Goal: Task Accomplishment & Management: Use online tool/utility

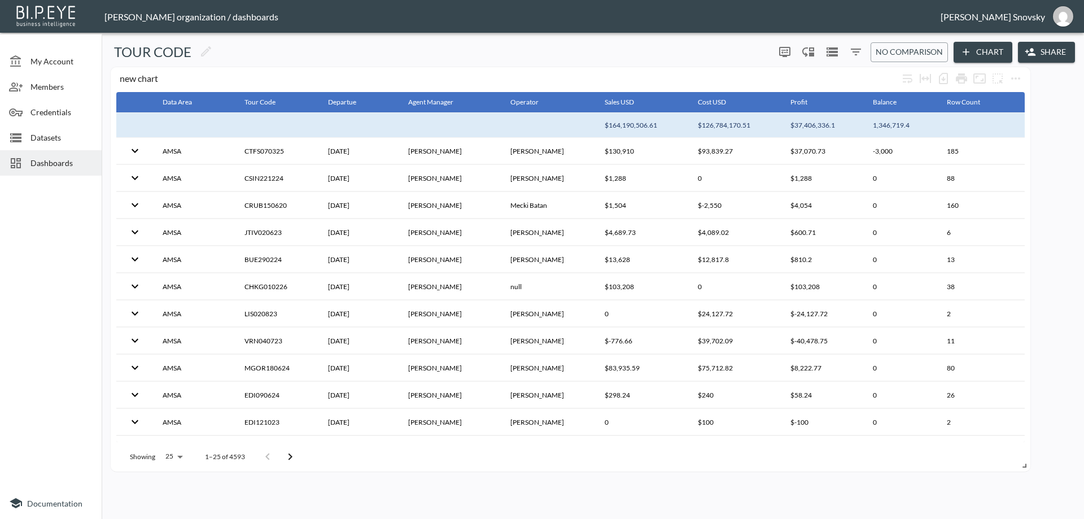
click at [49, 140] on span "Datasets" at bounding box center [61, 138] width 62 height 12
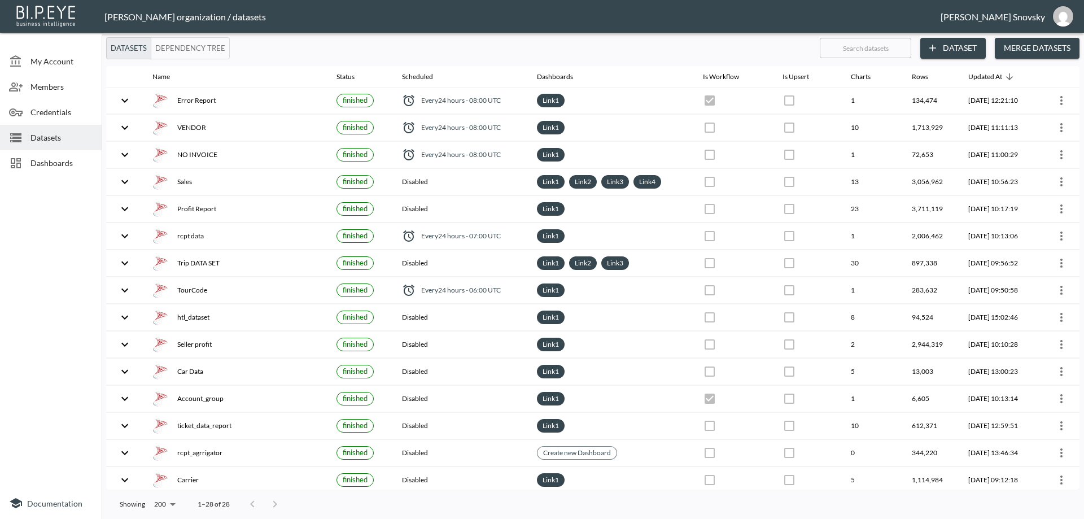
click at [961, 49] on button "Dataset" at bounding box center [954, 48] width 66 height 21
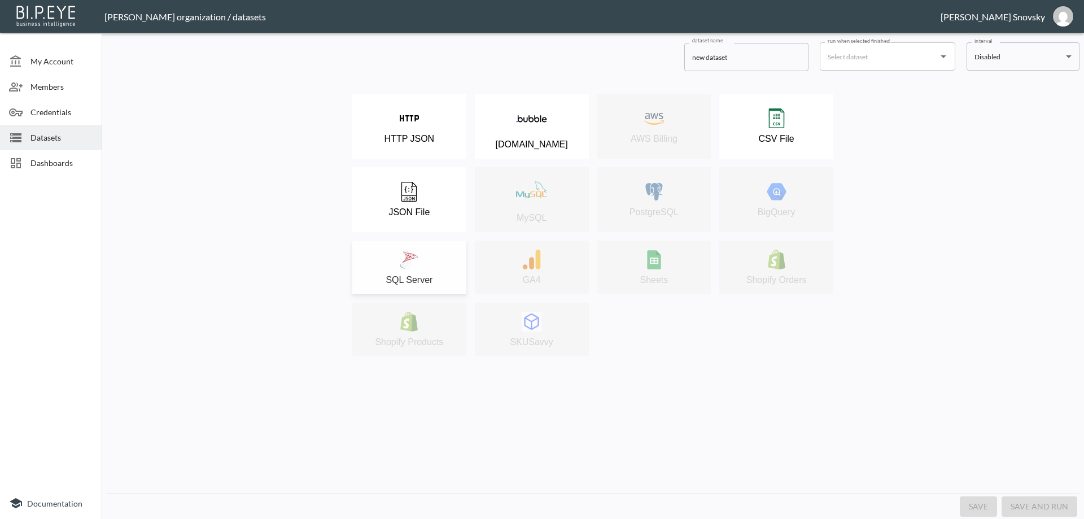
click at [418, 258] on img at bounding box center [409, 260] width 20 height 20
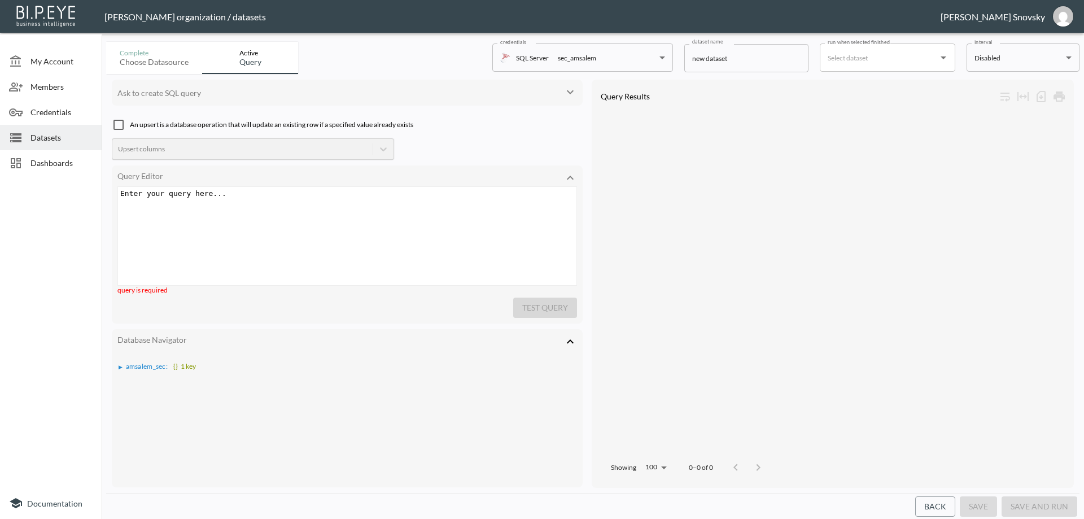
click at [732, 60] on input "new dataset" at bounding box center [746, 58] width 124 height 28
click at [731, 56] on input "new dataset" at bounding box center [746, 58] width 124 height 28
click at [730, 57] on input "new dataset" at bounding box center [746, 58] width 124 height 28
paste input "dw_suspiciouslines"
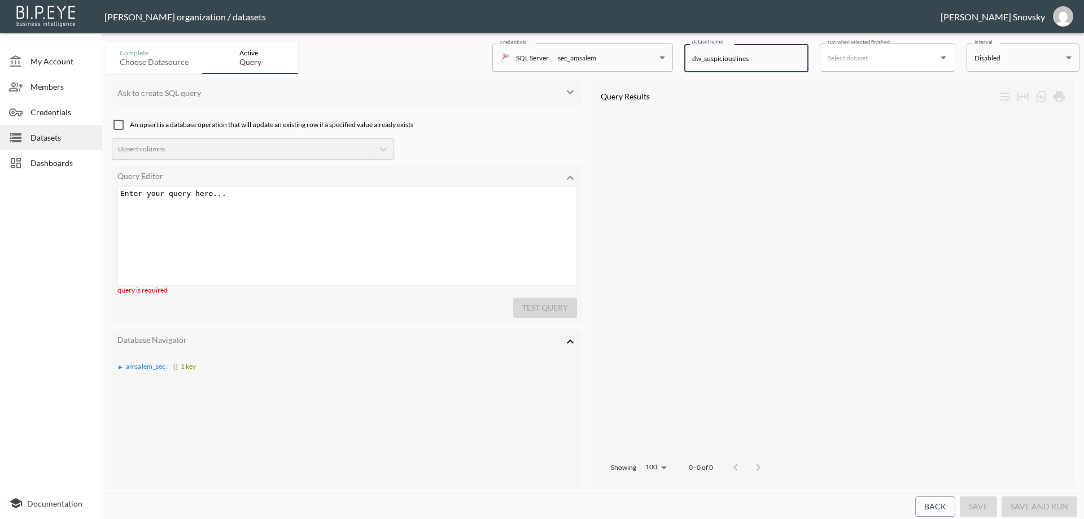
type input "dw_suspiciouslines"
click at [269, 199] on div "Enter your query here... xxxxxxxxxx ​" at bounding box center [348, 193] width 461 height 13
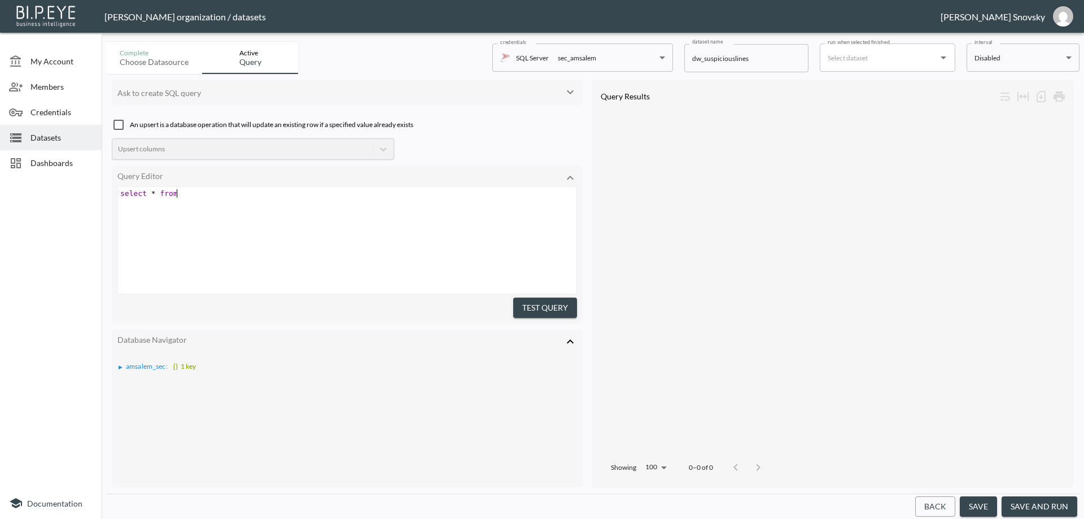
scroll to position [0, 58]
paste textarea
click at [461, 255] on div "xxxxxxxxxx select * from dw_suspiciouslines" at bounding box center [361, 254] width 487 height 135
type textarea "select * from"
click at [534, 298] on button "Test Query" at bounding box center [545, 308] width 64 height 21
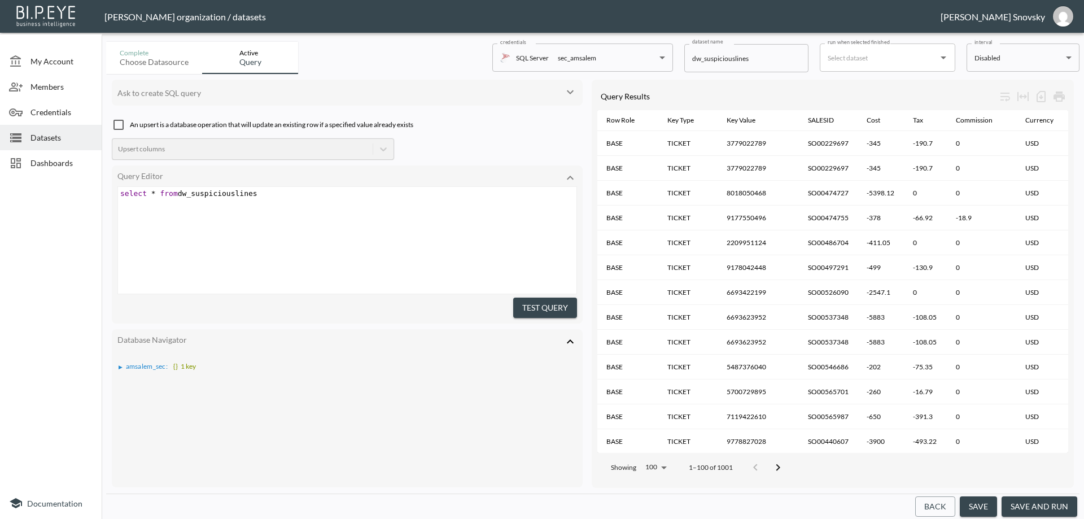
click at [1035, 507] on button "save and run" at bounding box center [1040, 506] width 76 height 21
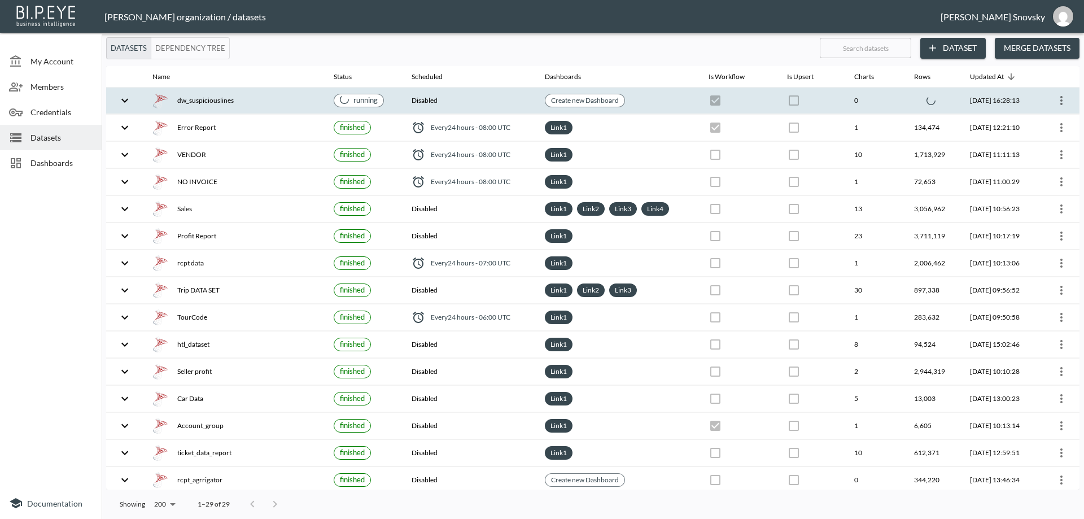
click at [291, 103] on div "dw_suspiciouslines" at bounding box center [233, 101] width 163 height 16
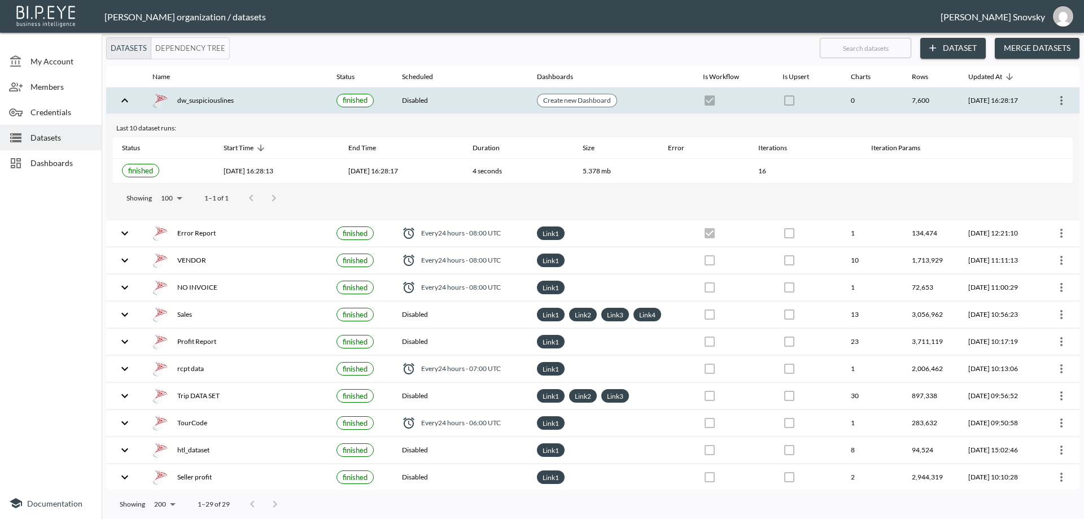
click at [291, 103] on div "dw_suspiciouslines" at bounding box center [235, 101] width 166 height 16
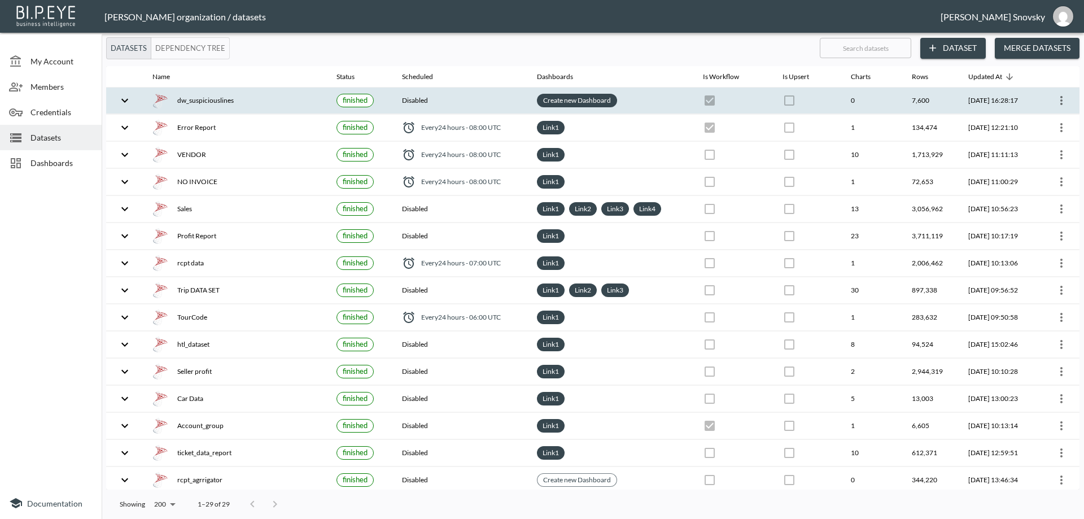
click at [565, 102] on link "Create new Dashboard" at bounding box center [577, 100] width 72 height 13
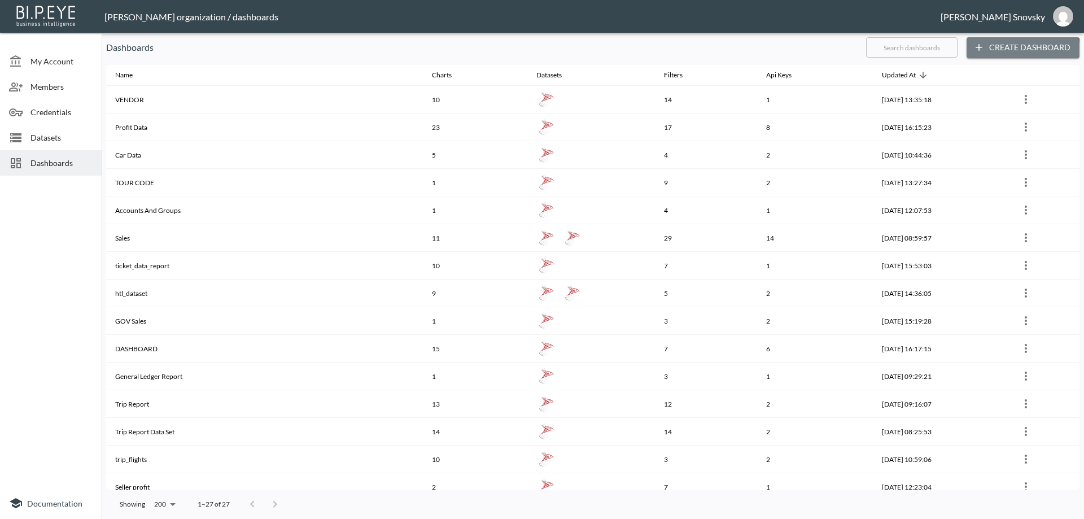
click at [1005, 53] on button "Create Dashboard" at bounding box center [1023, 47] width 113 height 21
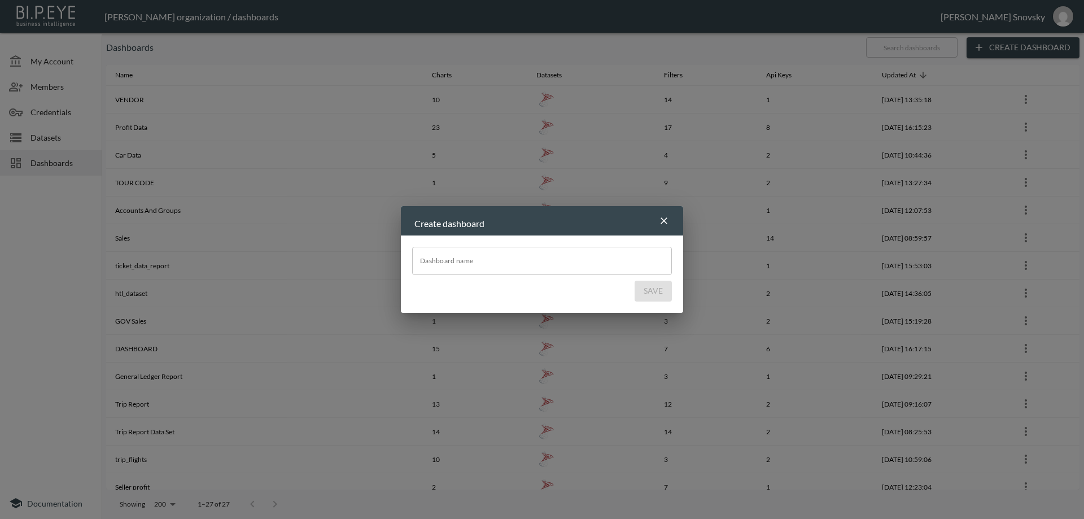
click at [504, 258] on input "Dashboard name" at bounding box center [542, 261] width 260 height 28
paste input "dw_suspiciouslines"
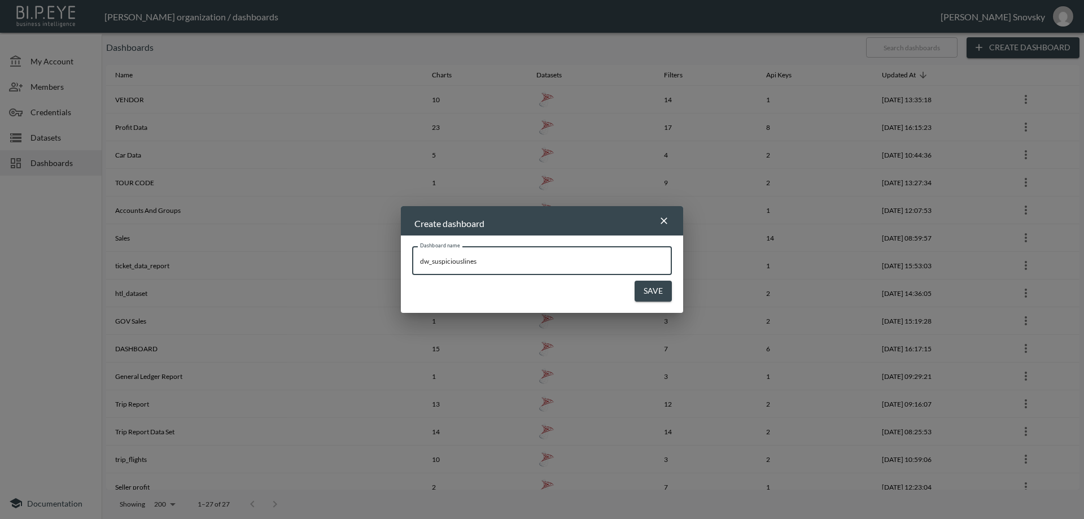
drag, startPoint x: 433, startPoint y: 261, endPoint x: 417, endPoint y: 262, distance: 15.9
click at [417, 262] on input "dw_suspiciouslines" at bounding box center [542, 261] width 260 height 28
type input "Suspicious lines"
click at [649, 297] on button "Save" at bounding box center [653, 291] width 37 height 21
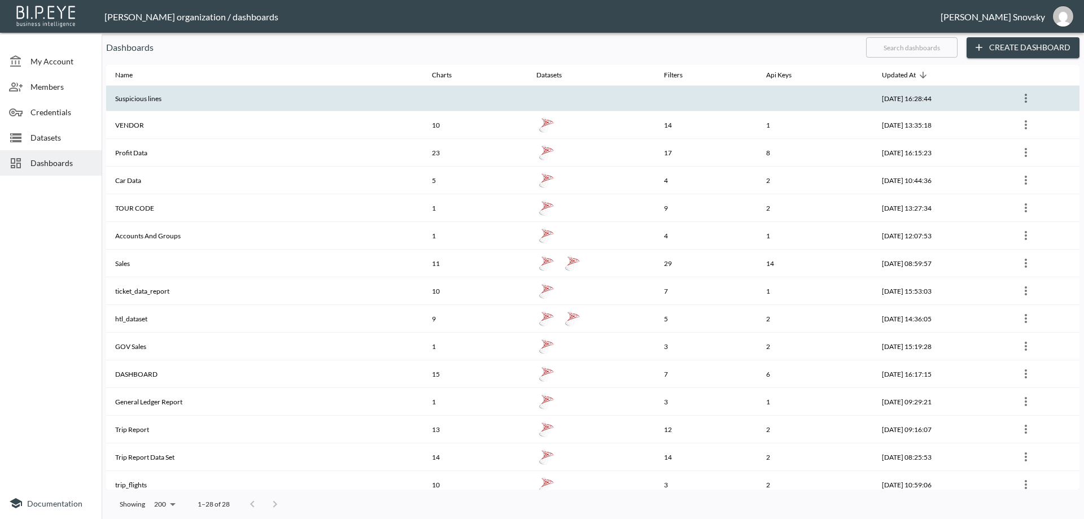
click at [149, 97] on th "Suspicious lines" at bounding box center [264, 98] width 317 height 25
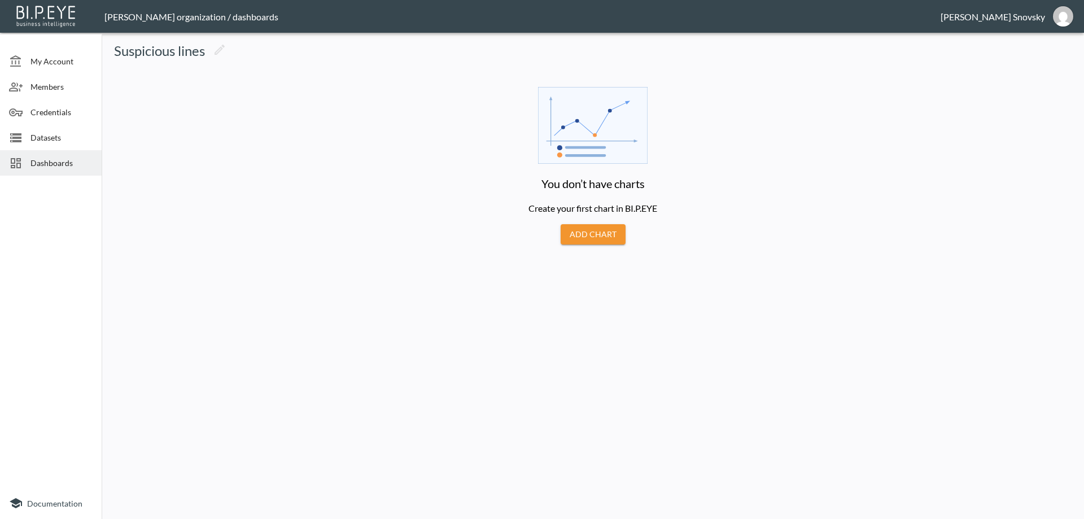
click at [579, 235] on button "Add Chart" at bounding box center [593, 234] width 65 height 21
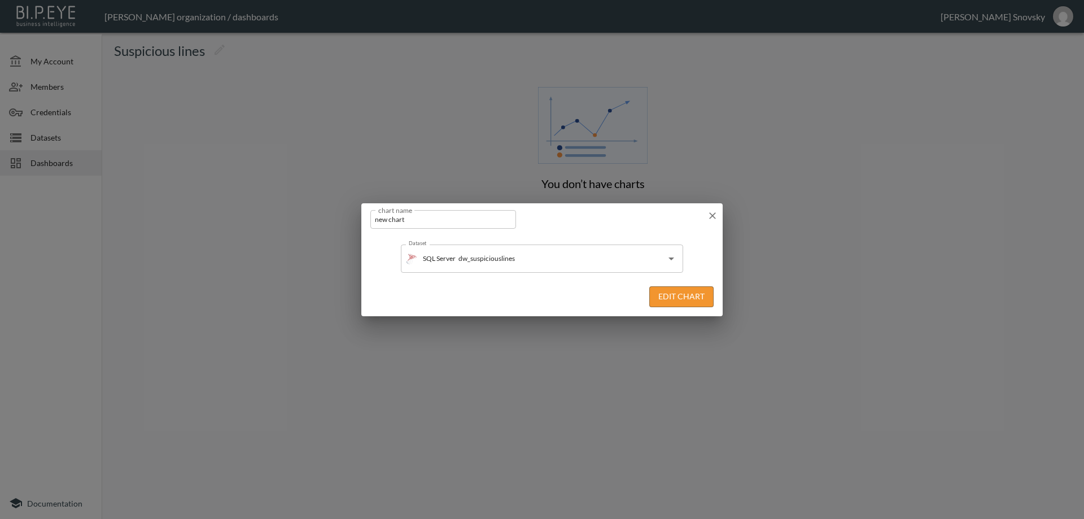
click at [476, 223] on input "new chart" at bounding box center [443, 219] width 146 height 19
paste input "dw_suspiciouslines"
type input "dw_suspiciouslines"
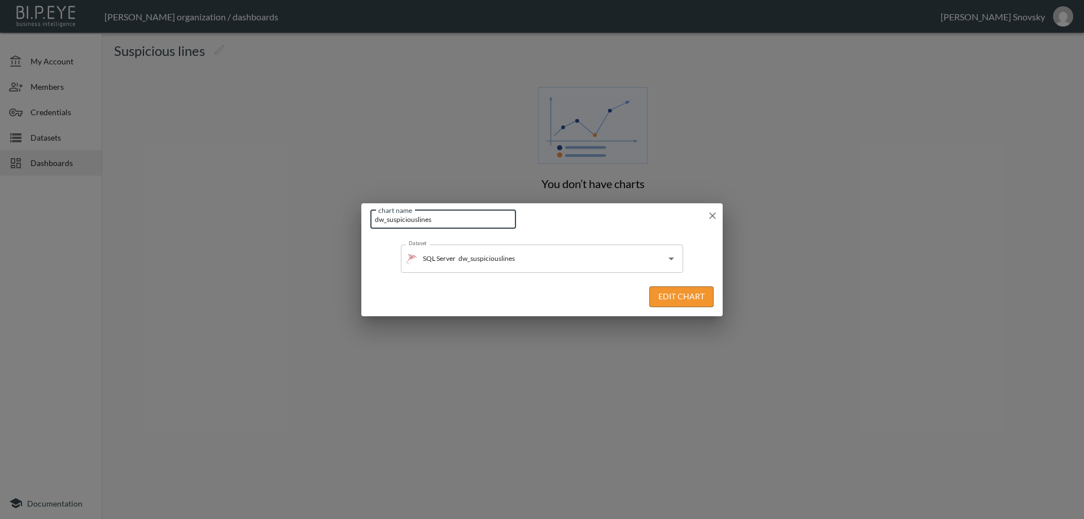
click at [667, 293] on button "Edit Chart" at bounding box center [681, 296] width 64 height 21
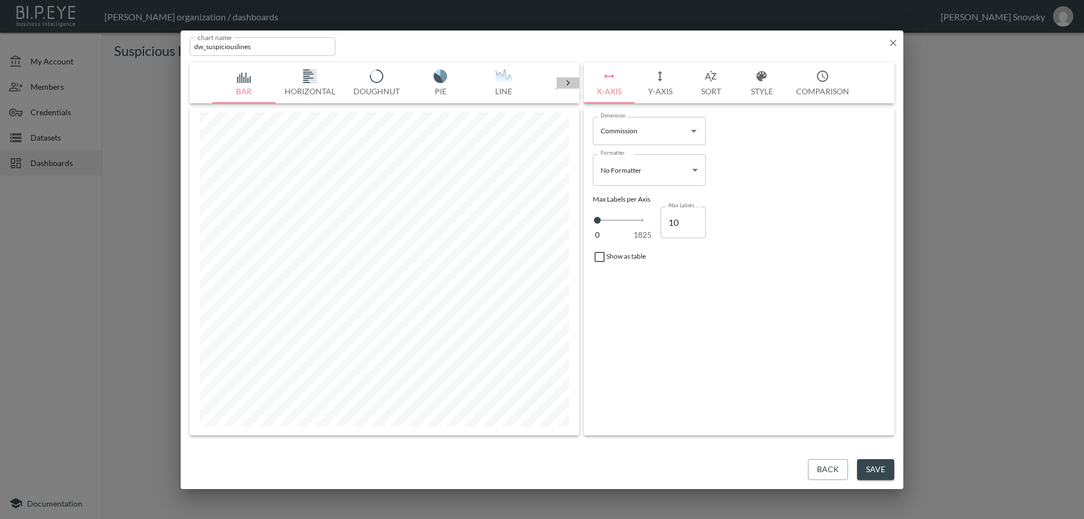
click at [568, 82] on icon at bounding box center [567, 83] width 3 height 6
click at [252, 80] on img "button" at bounding box center [244, 76] width 45 height 14
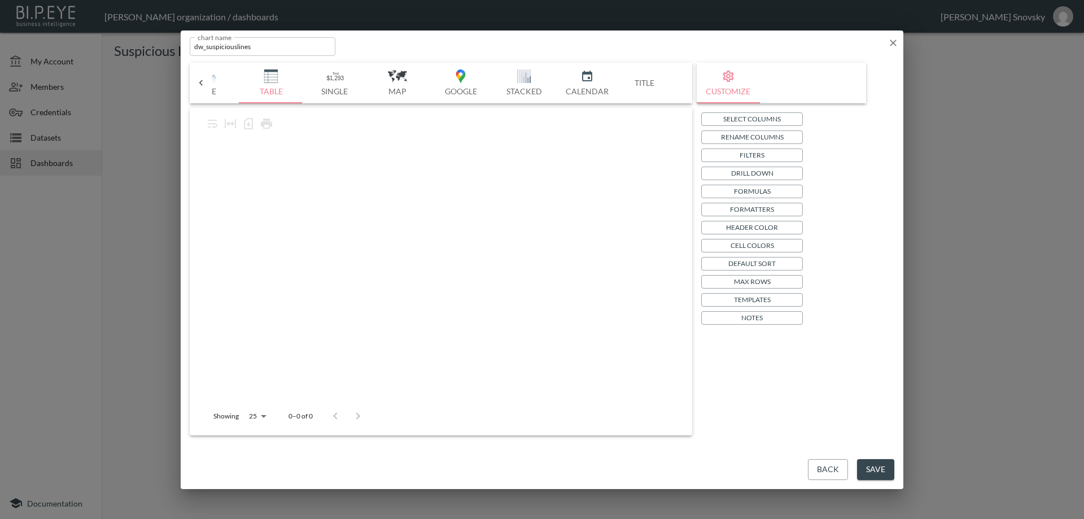
scroll to position [0, 295]
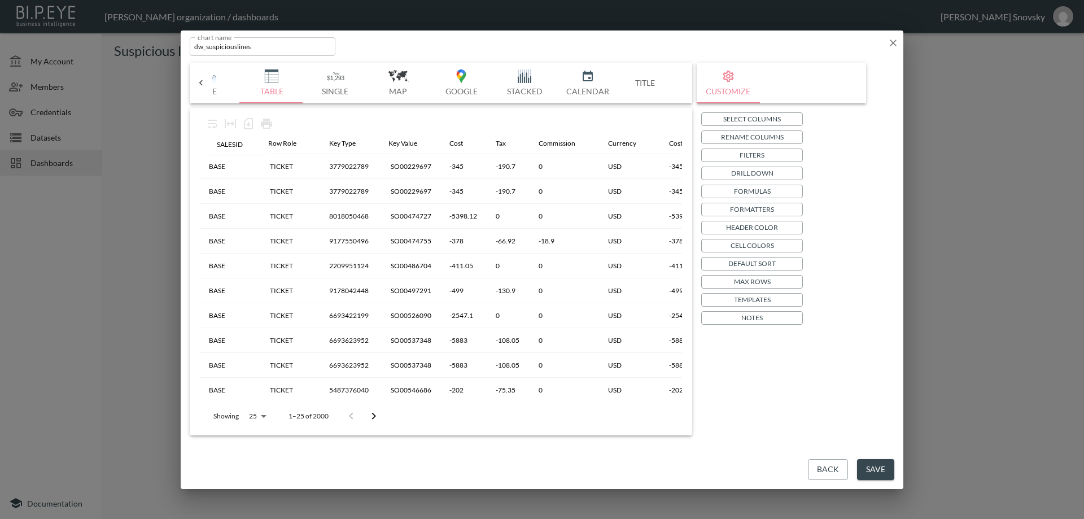
drag, startPoint x: 409, startPoint y: 142, endPoint x: 233, endPoint y: 145, distance: 175.7
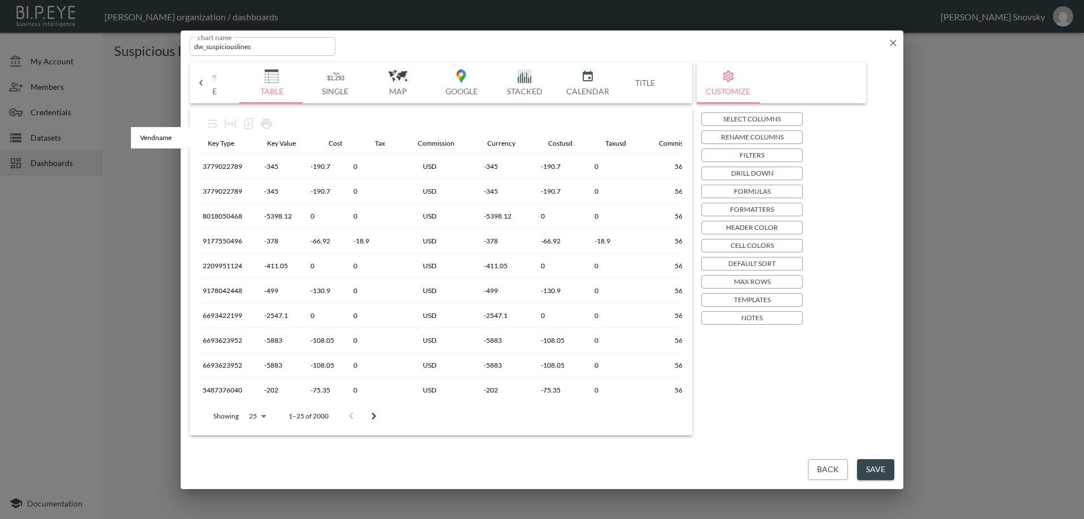
scroll to position [0, 0]
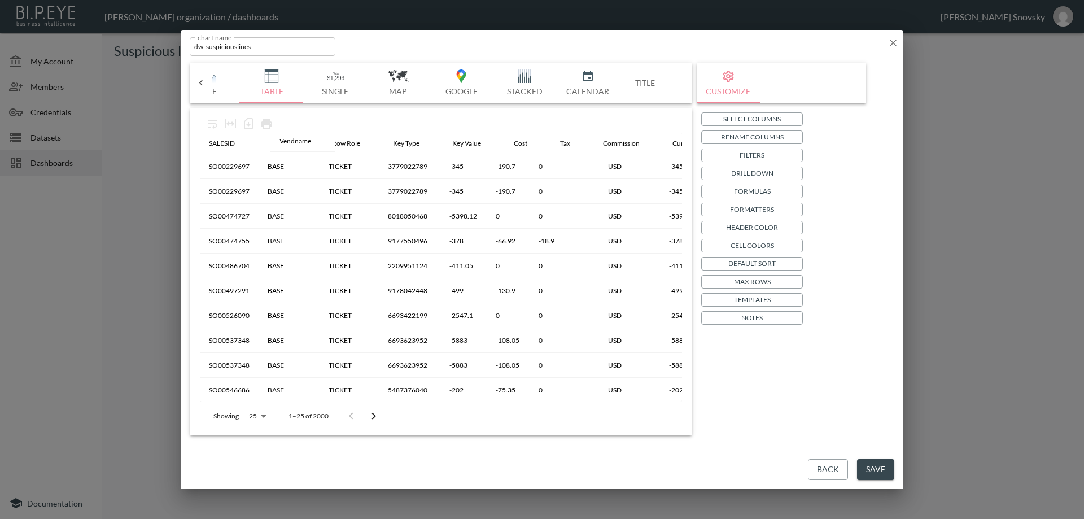
drag, startPoint x: 607, startPoint y: 144, endPoint x: 290, endPoint y: 142, distance: 316.8
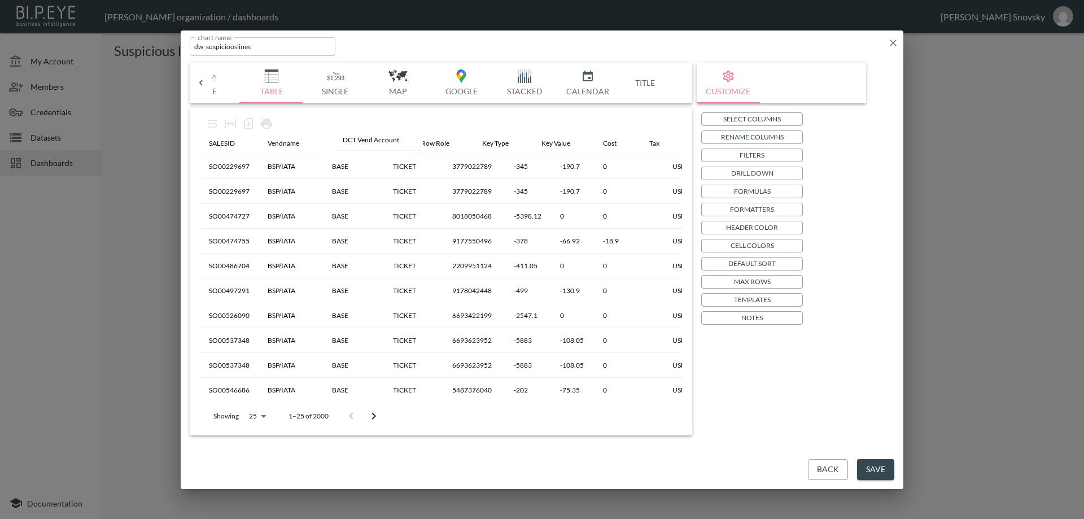
drag, startPoint x: 394, startPoint y: 146, endPoint x: 357, endPoint y: 142, distance: 37.0
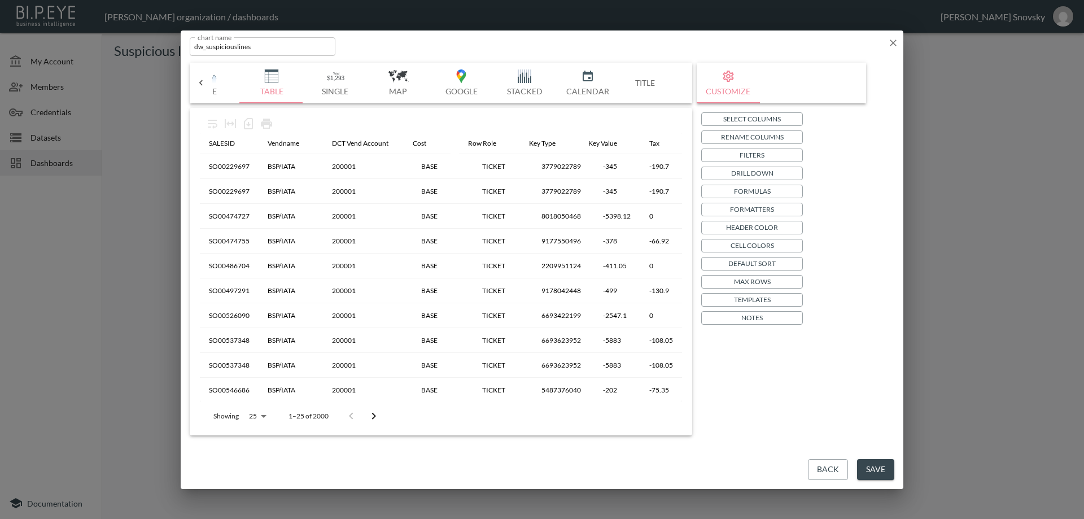
drag, startPoint x: 610, startPoint y: 144, endPoint x: 416, endPoint y: 144, distance: 194.8
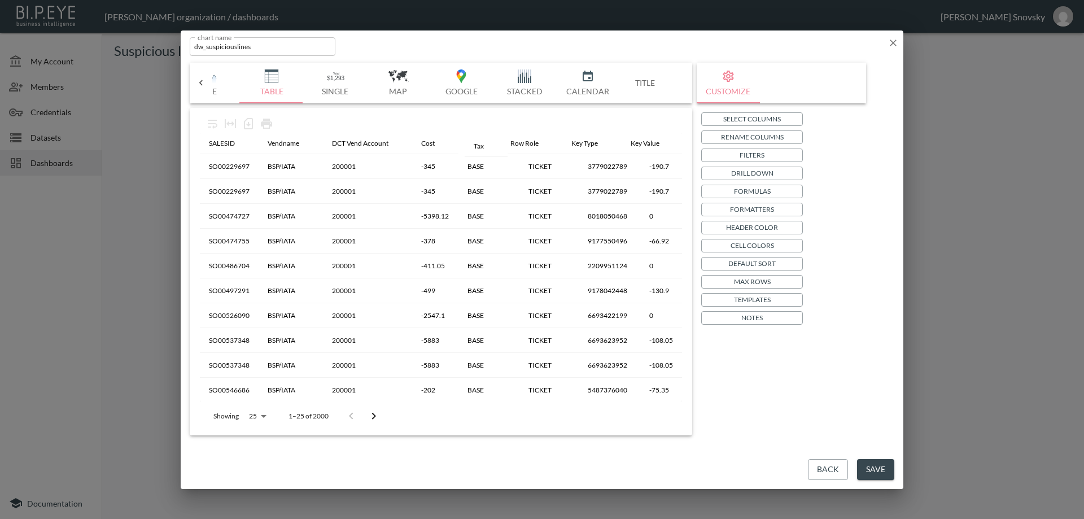
drag, startPoint x: 654, startPoint y: 145, endPoint x: 474, endPoint y: 147, distance: 180.2
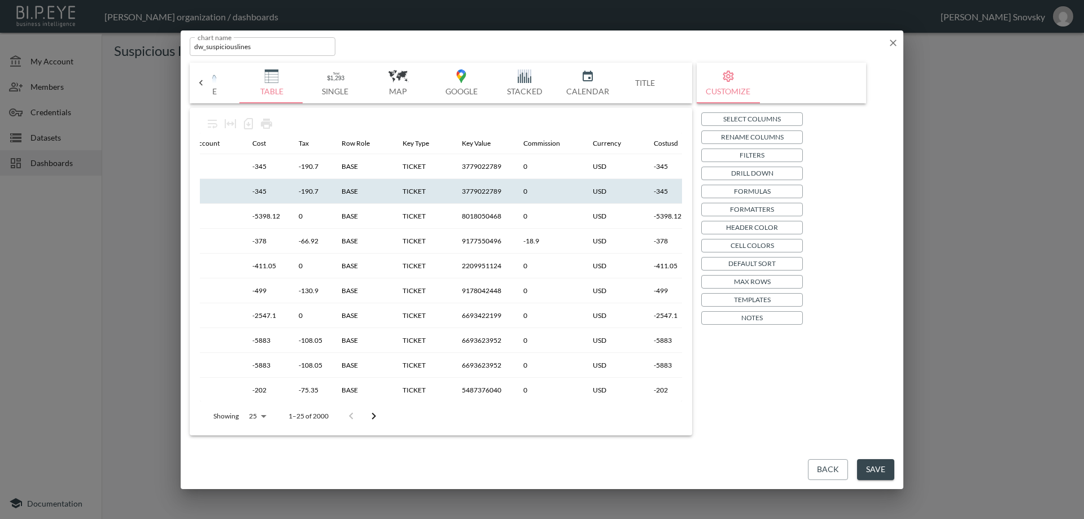
scroll to position [0, 169]
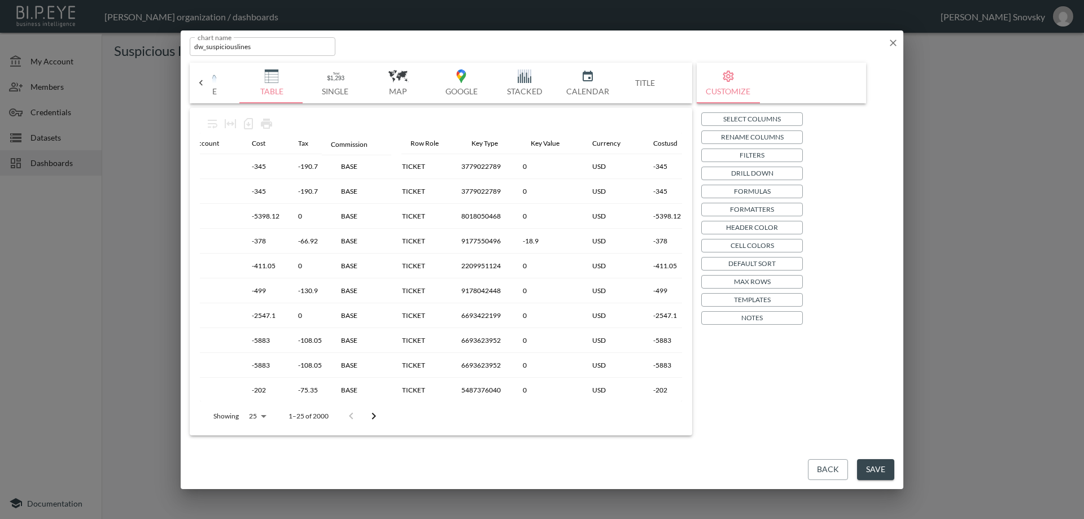
drag, startPoint x: 543, startPoint y: 142, endPoint x: 347, endPoint y: 143, distance: 196.0
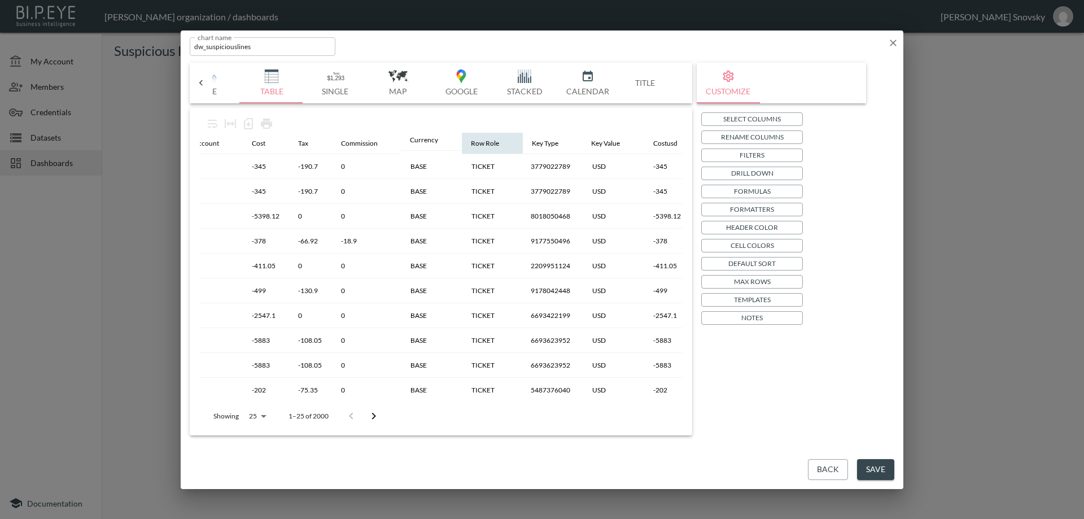
drag, startPoint x: 612, startPoint y: 137, endPoint x: 426, endPoint y: 136, distance: 185.8
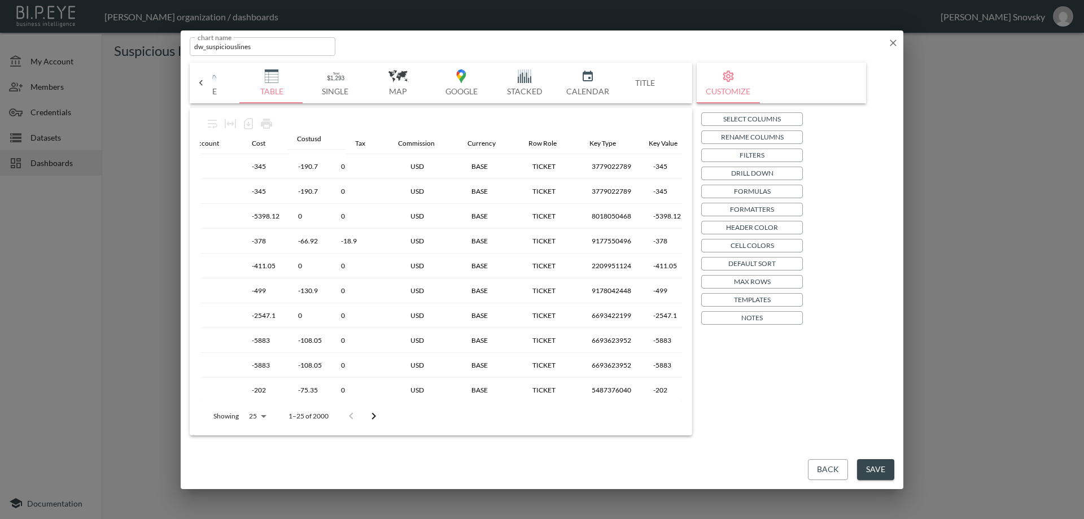
drag, startPoint x: 664, startPoint y: 149, endPoint x: 304, endPoint y: 144, distance: 359.8
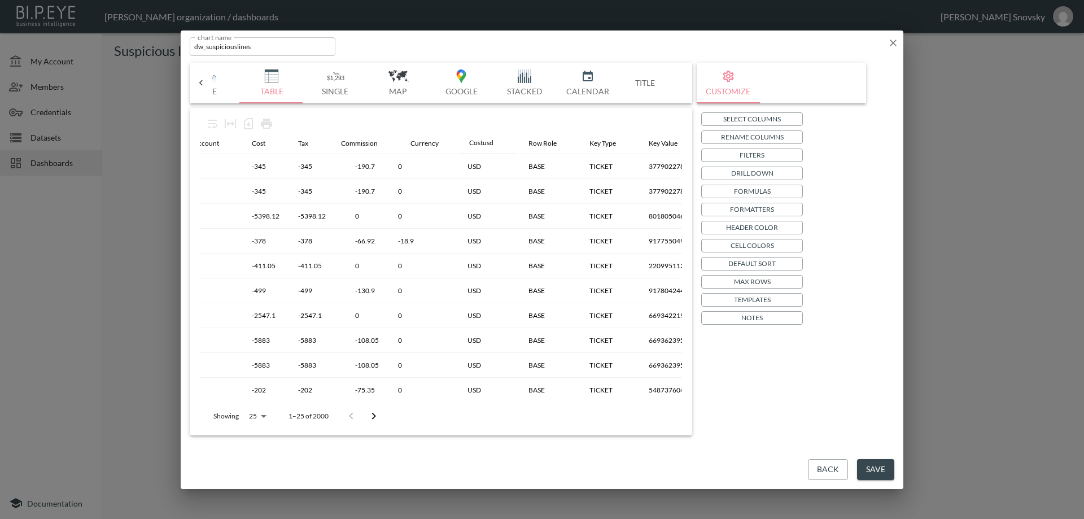
drag, startPoint x: 305, startPoint y: 146, endPoint x: 478, endPoint y: 146, distance: 173.4
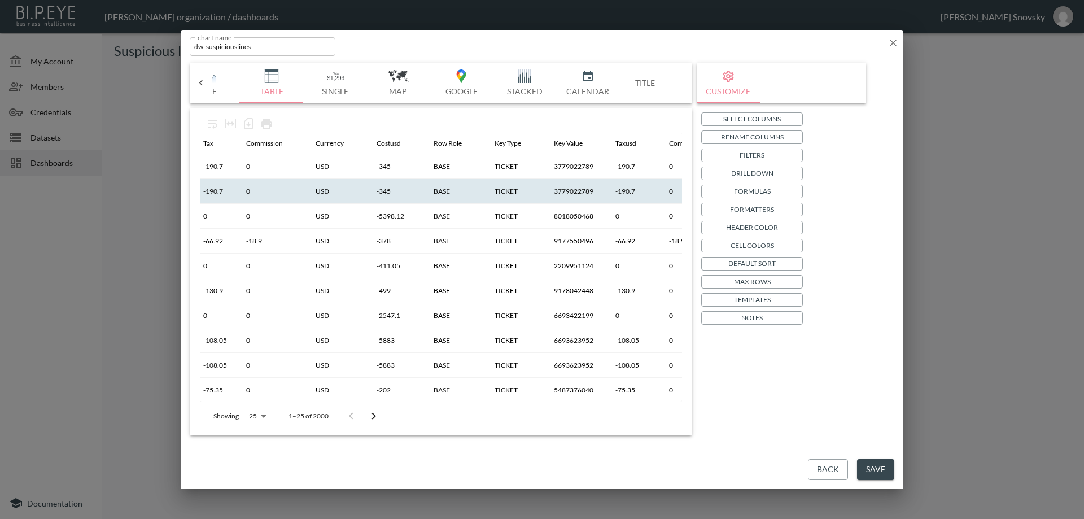
scroll to position [0, 282]
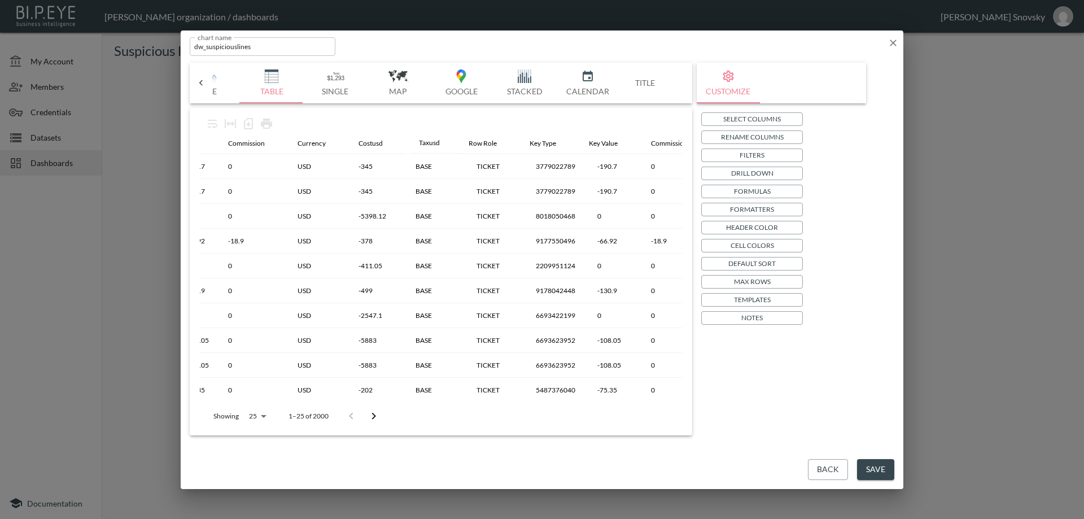
drag, startPoint x: 608, startPoint y: 145, endPoint x: 426, endPoint y: 143, distance: 181.3
click at [426, 143] on table "SALESID Vendname DCT Vend Account Cost Tax Commission Currency Costusd Row Role…" at bounding box center [1074, 454] width 2313 height 643
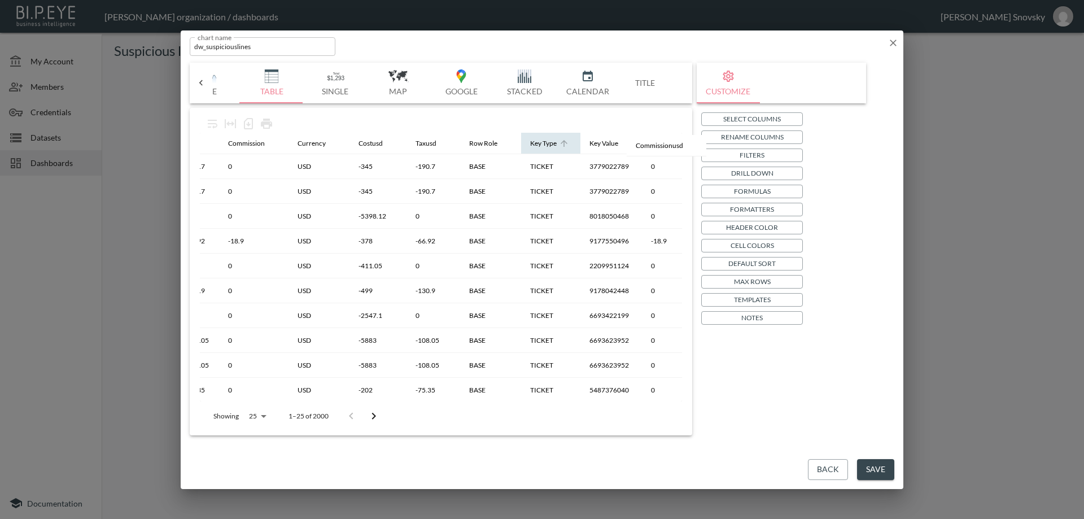
scroll to position [0, 286]
drag, startPoint x: 666, startPoint y: 144, endPoint x: 478, endPoint y: 149, distance: 188.1
click at [478, 149] on table "SALESID Vendname DCT Vend Account Cost Tax Commission Currency Costusd Taxusd R…" at bounding box center [1070, 454] width 2313 height 643
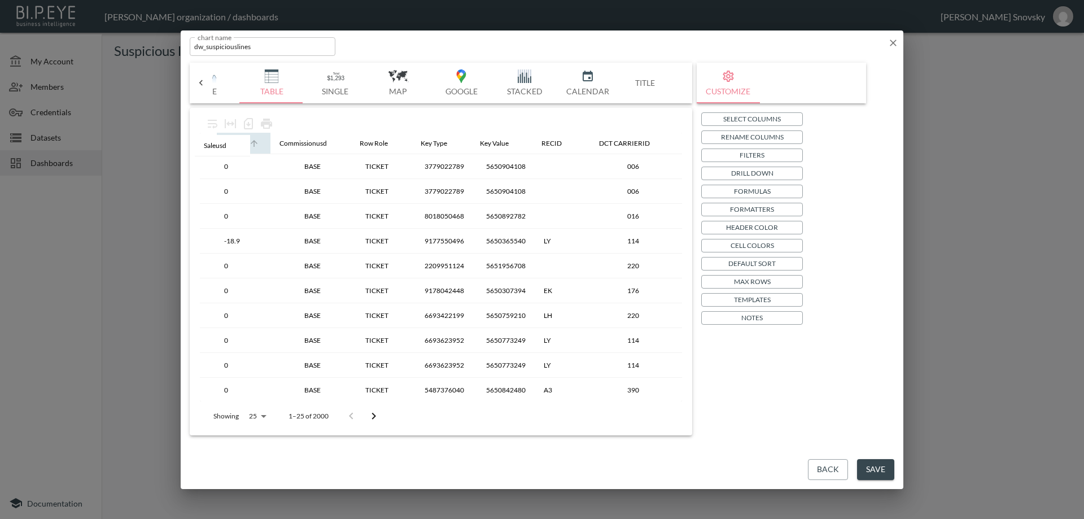
scroll to position [0, 517]
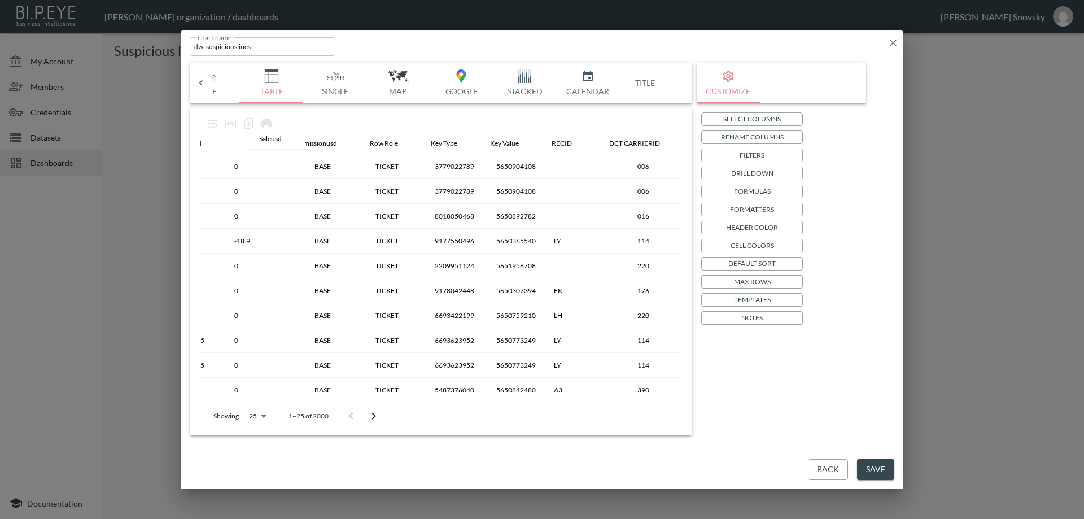
drag, startPoint x: 519, startPoint y: 147, endPoint x: 269, endPoint y: 142, distance: 249.7
click at [269, 142] on table "SALESID Vendname DCT Vend Account Cost Tax Commission Currency Costusd Taxusd C…" at bounding box center [839, 454] width 2313 height 643
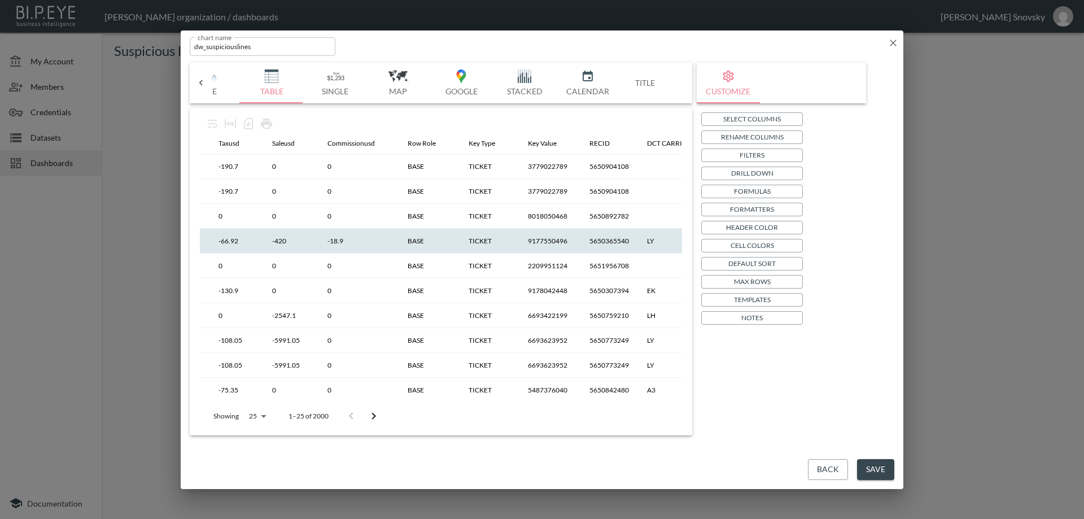
scroll to position [0, 404]
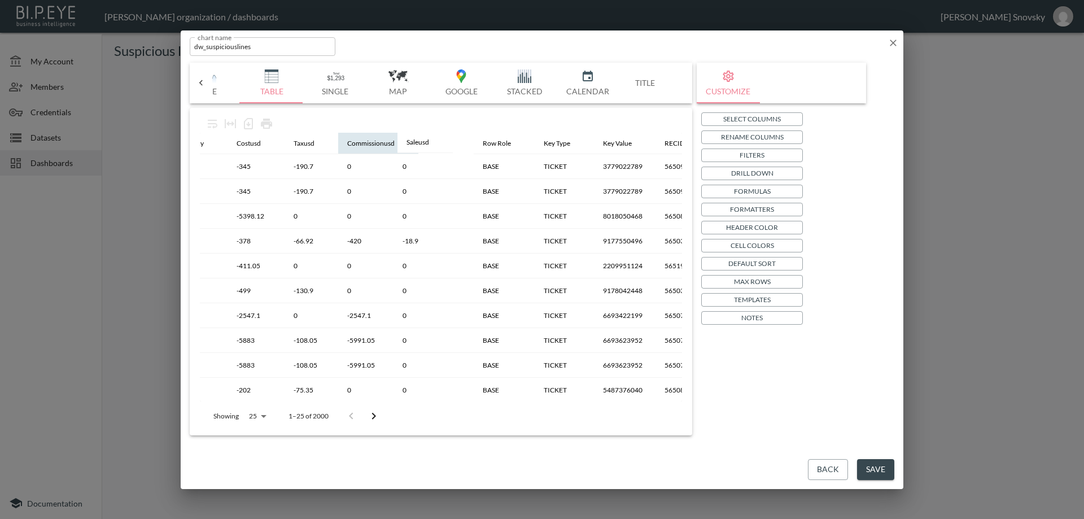
drag, startPoint x: 357, startPoint y: 147, endPoint x: 418, endPoint y: 144, distance: 61.1
click at [418, 144] on table "SALESID Vendname DCT Vend Account Cost Tax Commission Currency Costusd Taxusd S…" at bounding box center [952, 454] width 2313 height 643
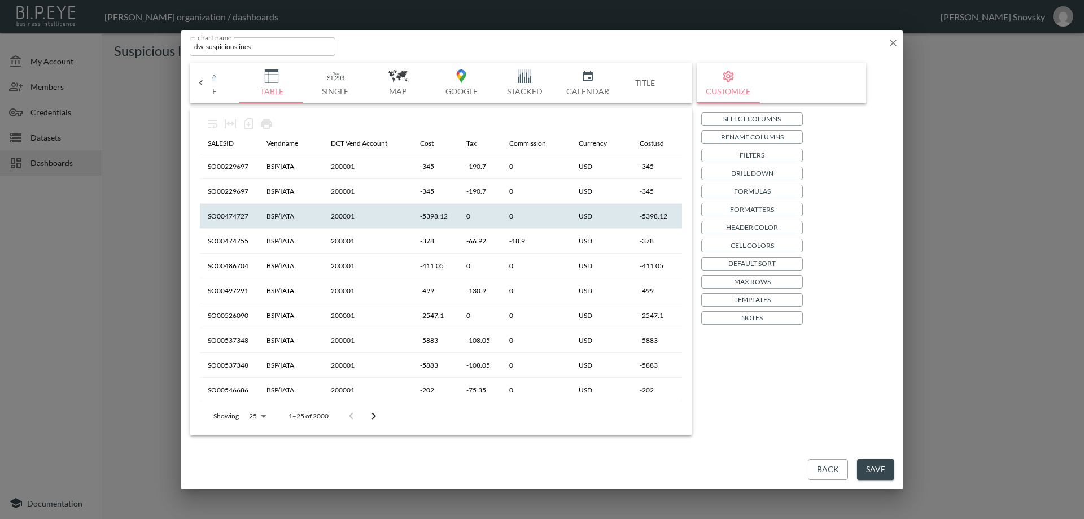
scroll to position [0, 0]
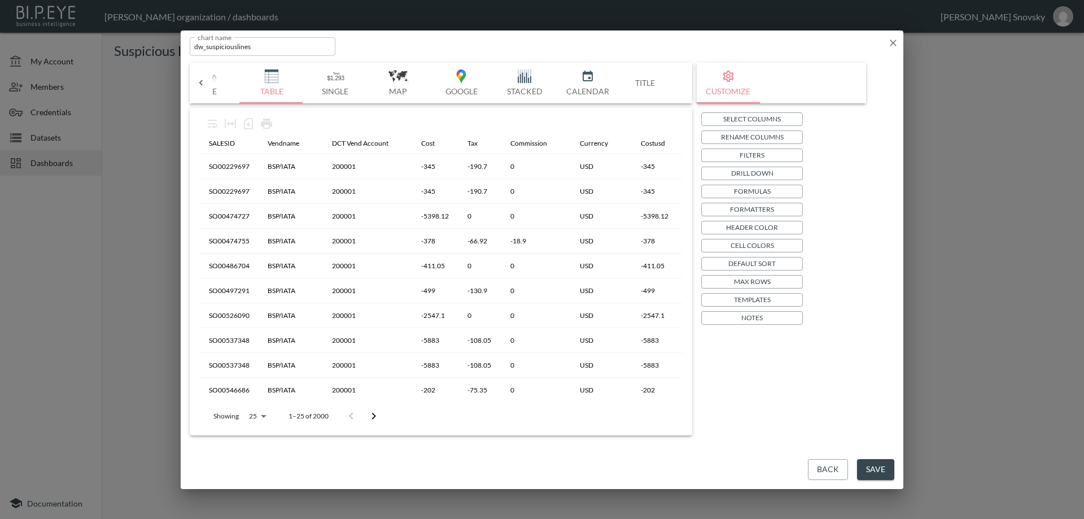
click at [876, 474] on button "Save" at bounding box center [875, 469] width 37 height 21
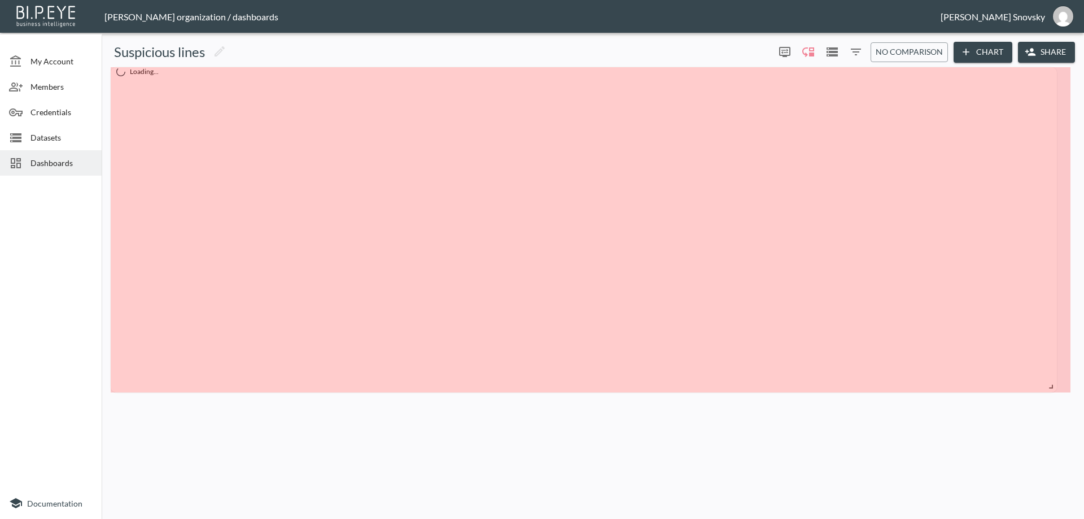
drag, startPoint x: 341, startPoint y: 137, endPoint x: 1052, endPoint y: 388, distance: 754.4
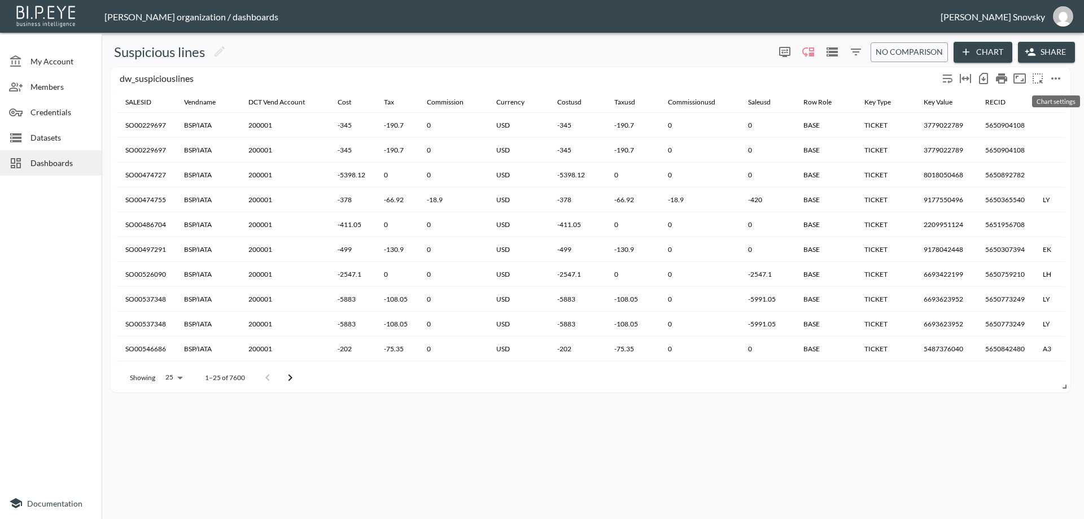
click at [1059, 77] on icon "more" at bounding box center [1056, 79] width 14 height 14
click at [1036, 92] on li "Edit" at bounding box center [1028, 100] width 88 height 20
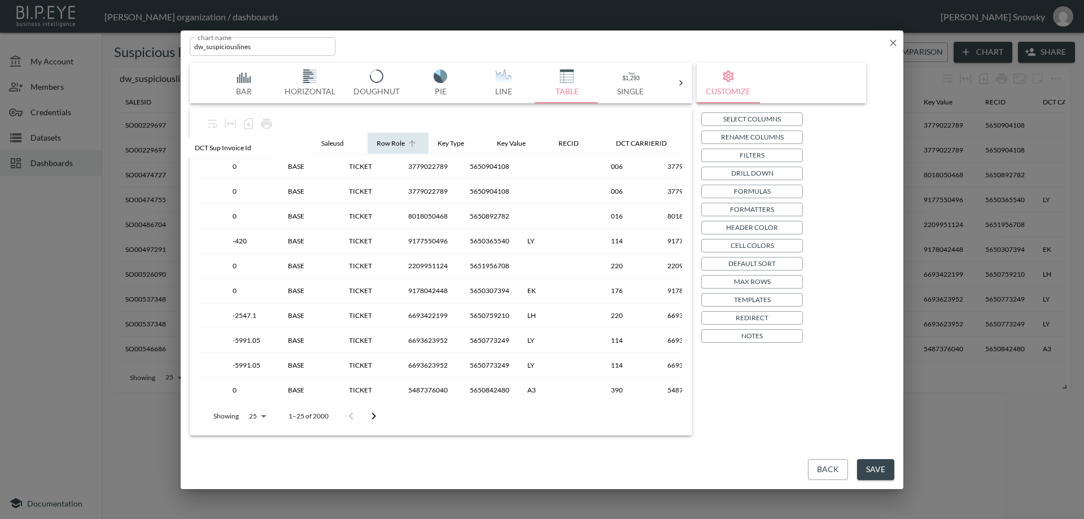
scroll to position [0, 597]
drag, startPoint x: 489, startPoint y: 143, endPoint x: 288, endPoint y: 138, distance: 201.1
click at [283, 141] on table "SALESID Vendname DCT Vend Account Cost Tax Commission Currency Costusd Taxusd C…" at bounding box center [758, 454] width 2313 height 643
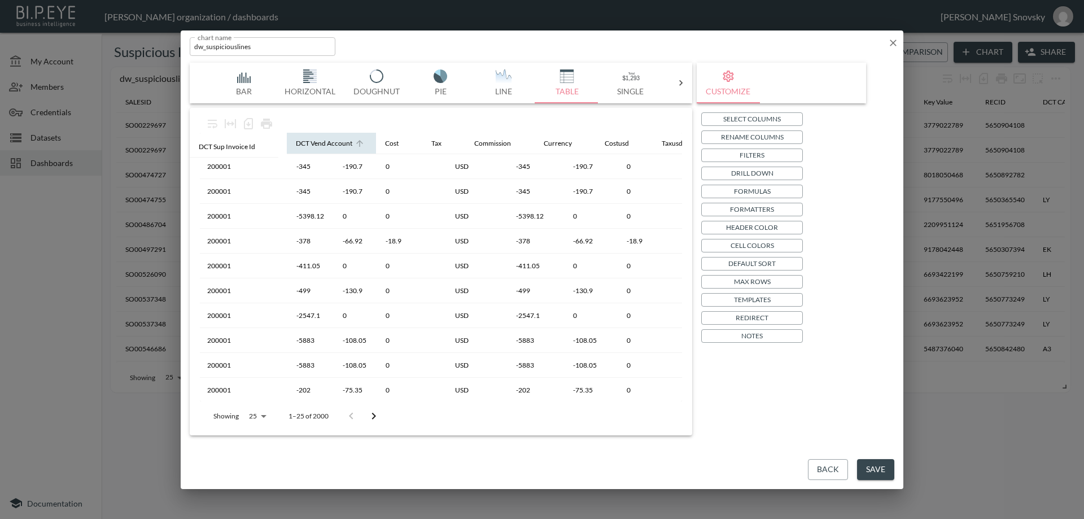
scroll to position [0, 123]
drag, startPoint x: 279, startPoint y: 143, endPoint x: 329, endPoint y: 141, distance: 49.7
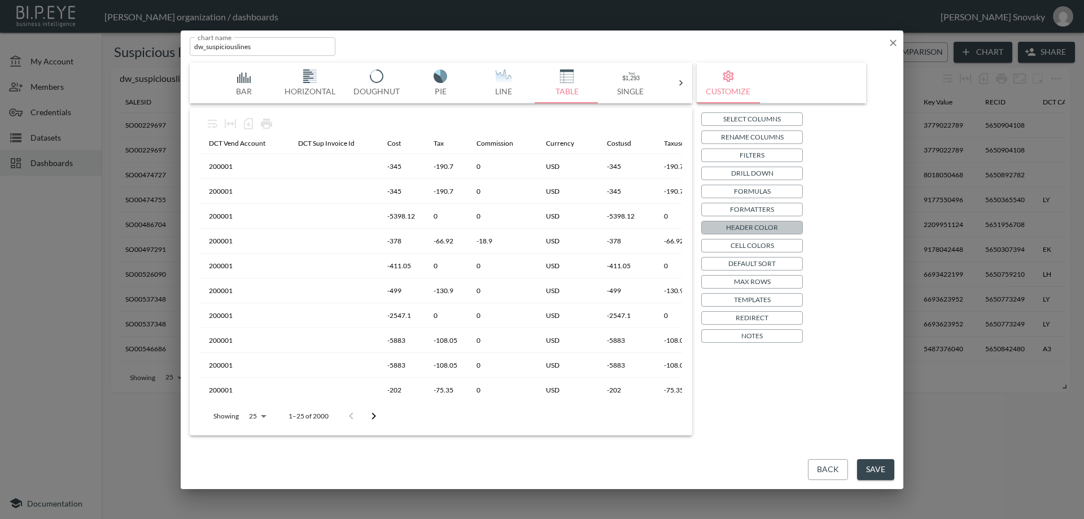
click at [751, 229] on p "Header Color" at bounding box center [752, 227] width 52 height 12
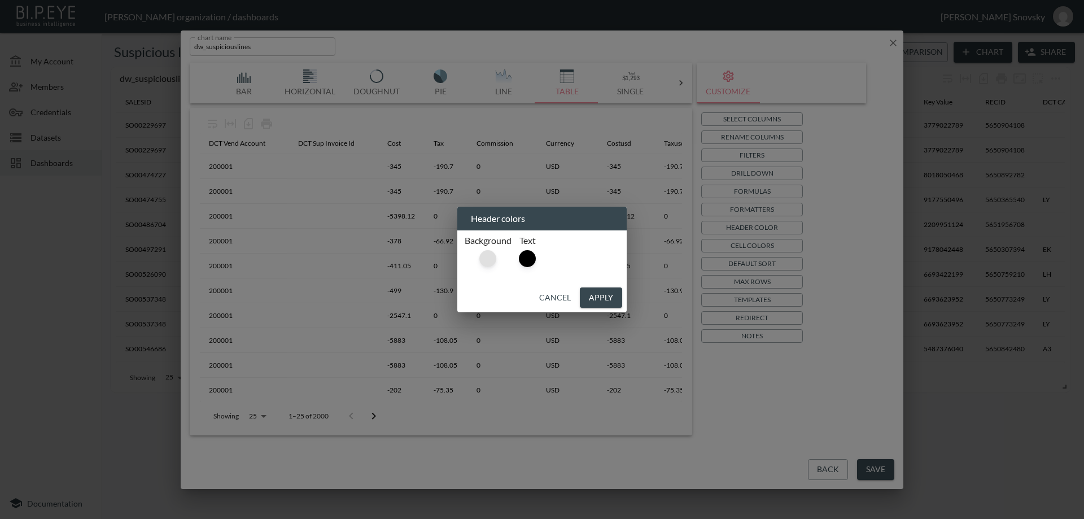
click at [484, 256] on div at bounding box center [487, 258] width 17 height 17
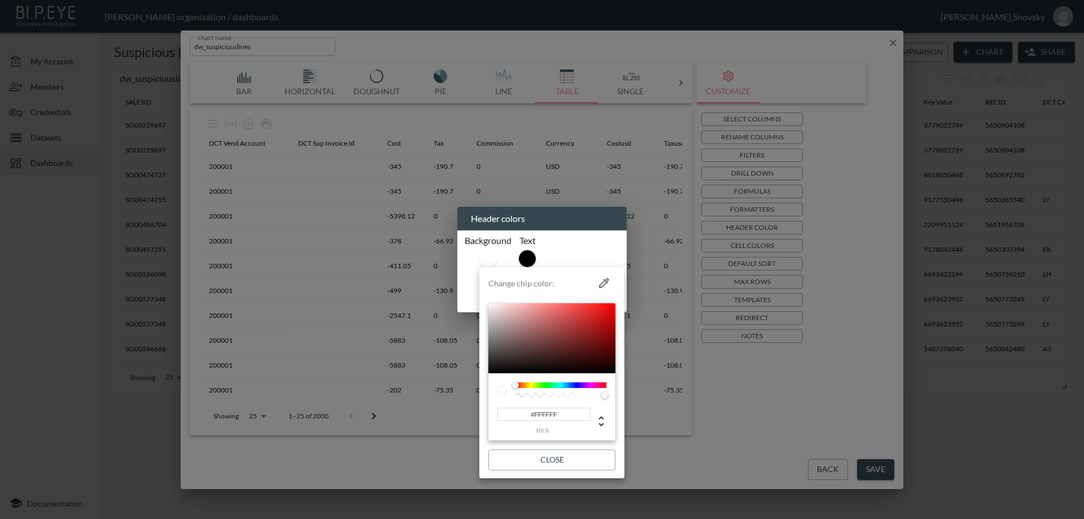
click at [547, 413] on input "#FFFFFF" at bounding box center [544, 414] width 93 height 13
paste input "A594F9"
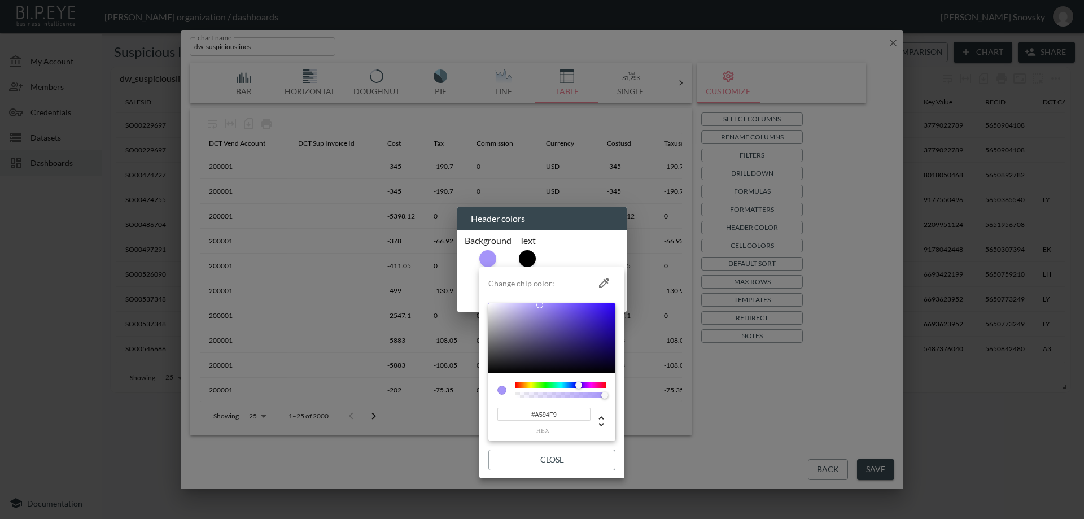
type input "#A594F9"
click at [551, 453] on button "Close" at bounding box center [551, 460] width 127 height 21
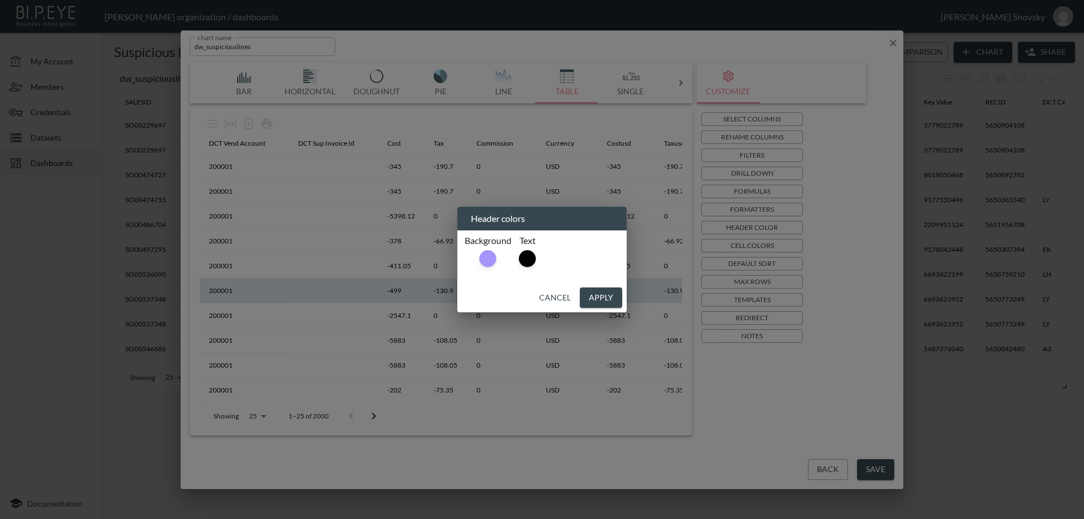
click at [597, 299] on button "Apply" at bounding box center [601, 297] width 42 height 21
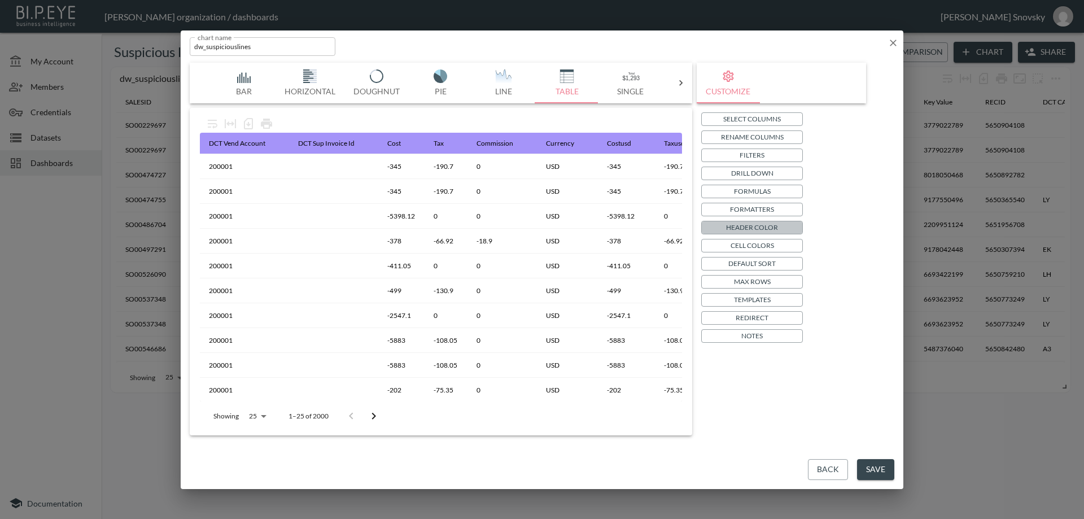
click at [759, 230] on p "Header Color" at bounding box center [752, 227] width 52 height 12
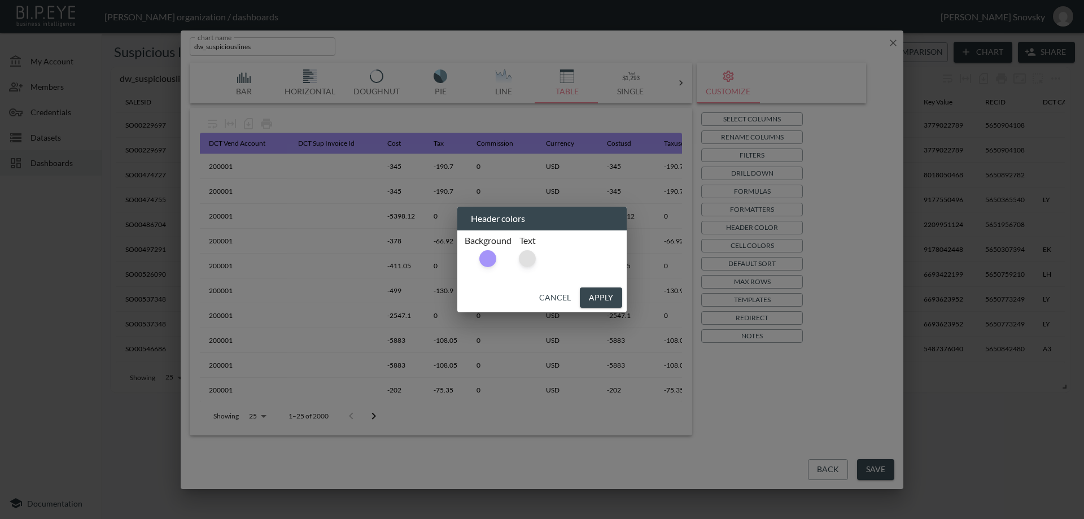
click at [534, 258] on div at bounding box center [527, 258] width 17 height 17
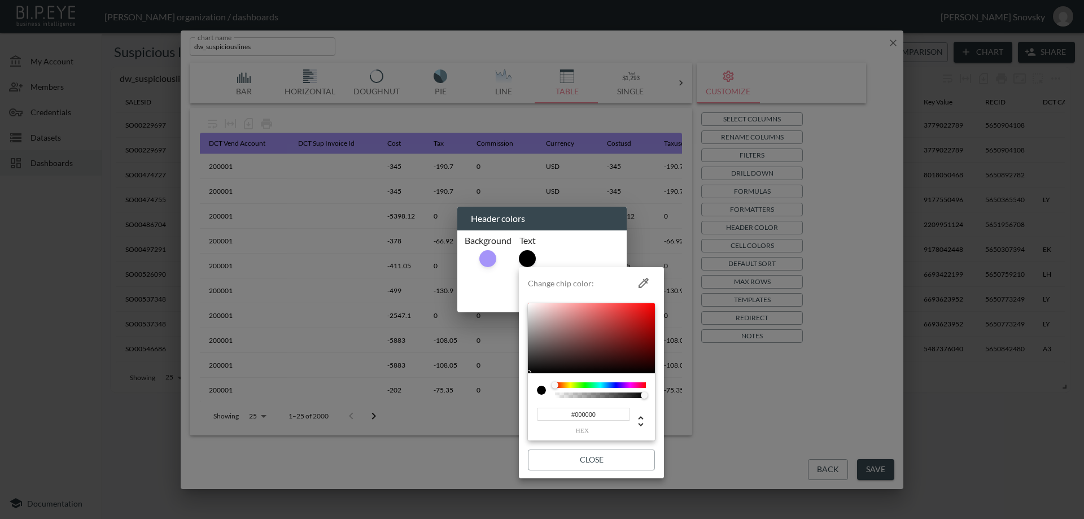
click at [589, 420] on input "#000000" at bounding box center [583, 414] width 93 height 13
click at [589, 418] on input "#000000" at bounding box center [583, 414] width 93 height 13
paste input "F5EFFF"
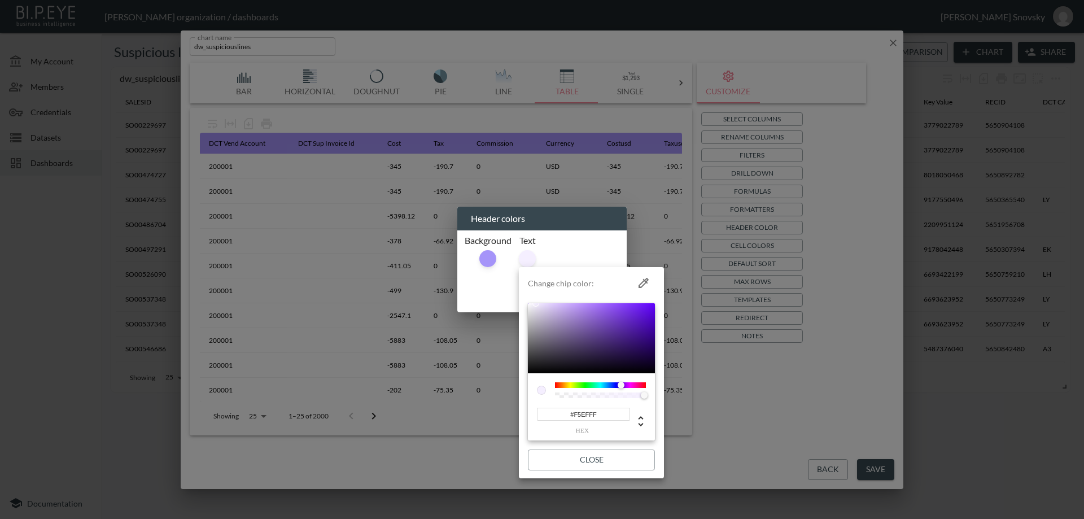
type input "#F5EFFF"
click at [597, 464] on button "Close" at bounding box center [591, 460] width 127 height 21
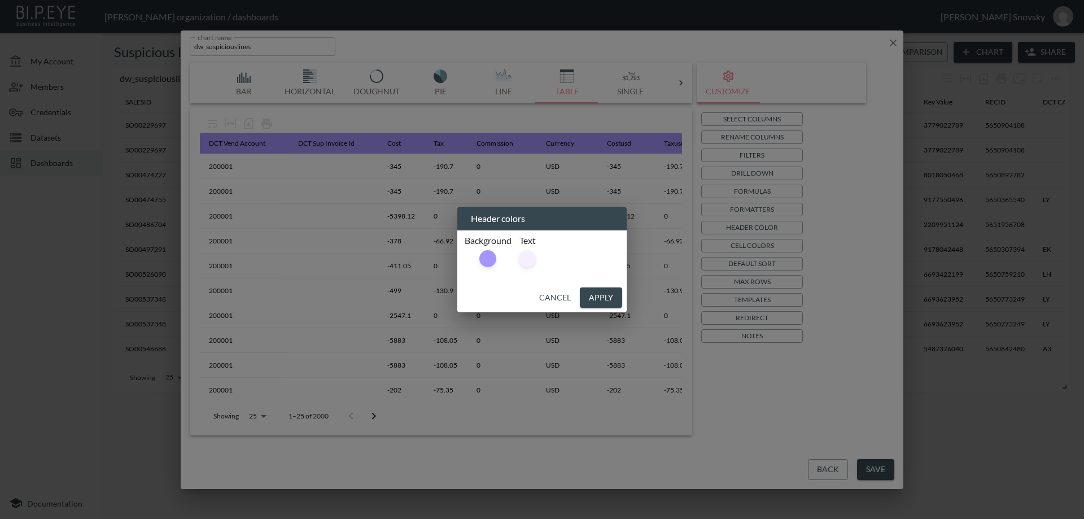
click at [604, 296] on button "Apply" at bounding box center [601, 297] width 42 height 21
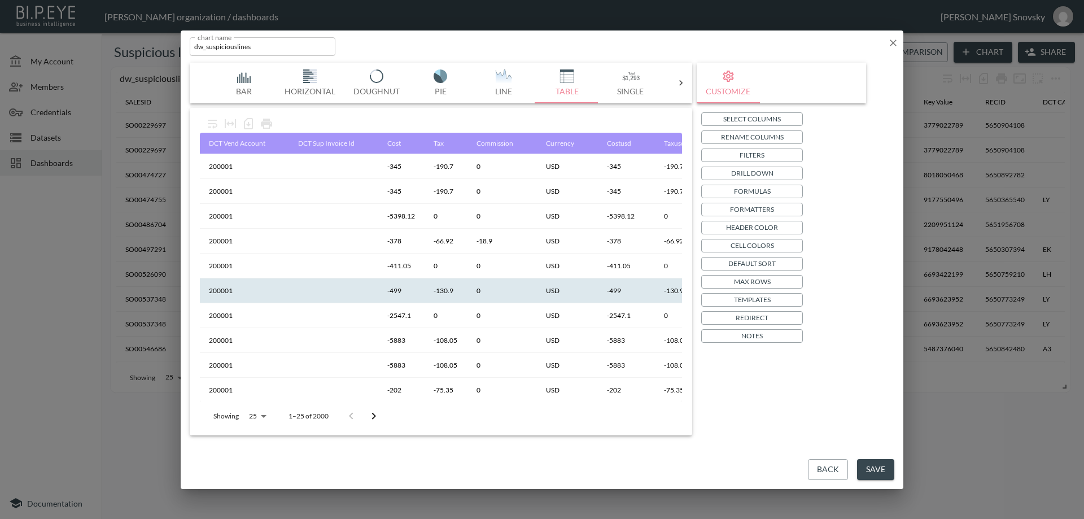
click at [461, 300] on th "-130.9" at bounding box center [446, 290] width 43 height 25
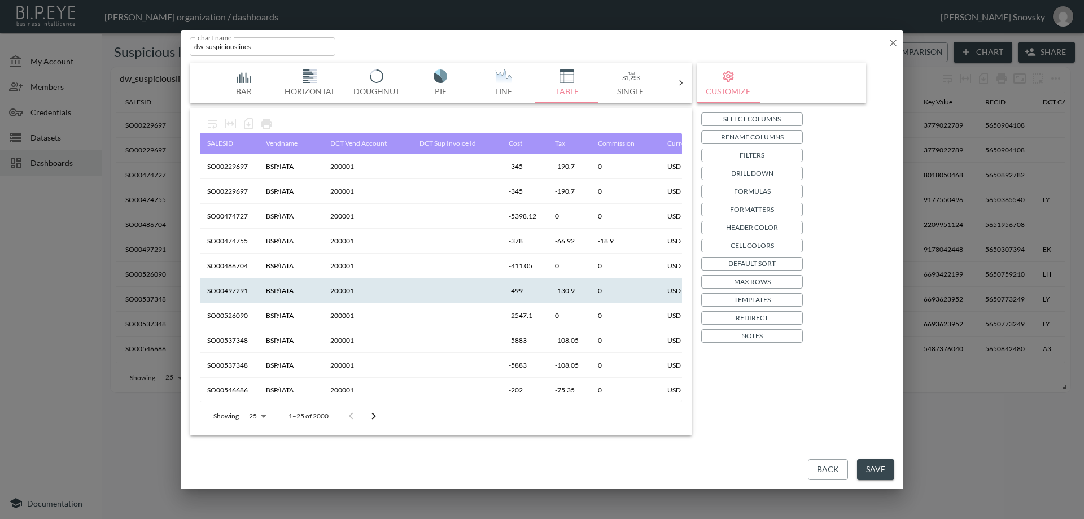
scroll to position [0, 0]
click at [735, 210] on p "Formatters" at bounding box center [752, 209] width 44 height 12
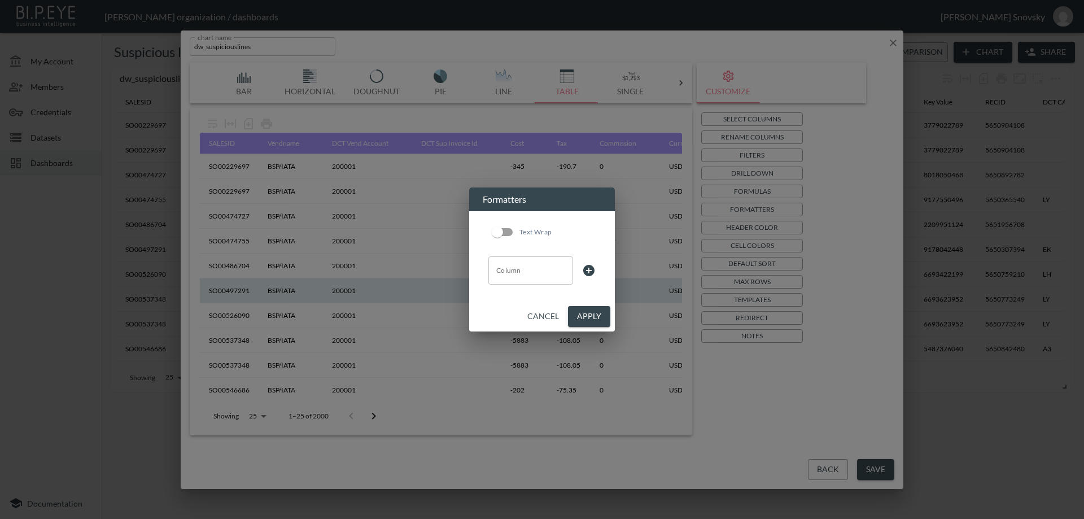
click at [510, 265] on div "Column Column" at bounding box center [530, 270] width 85 height 28
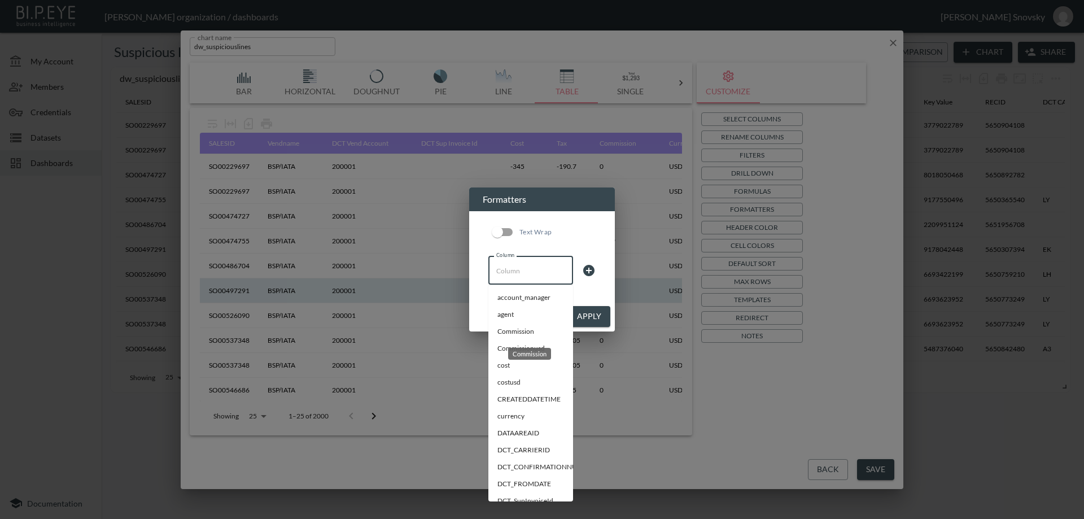
click at [516, 335] on li "Commission" at bounding box center [530, 331] width 85 height 17
type input "Commission"
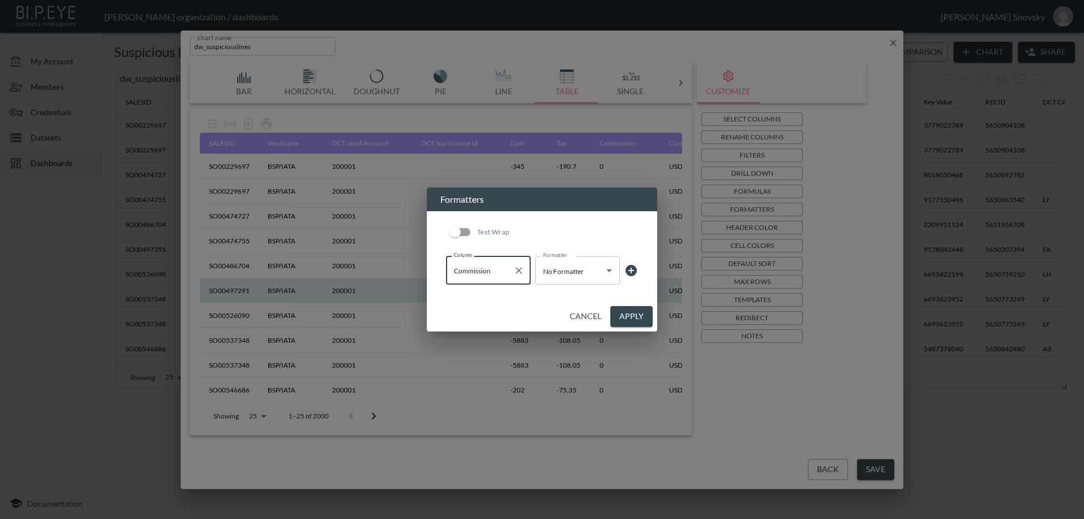
click at [554, 274] on body "BI.P.EYE, Interactive Analytics Dashboards - app [PERSON_NAME] organization / d…" at bounding box center [542, 259] width 1084 height 519
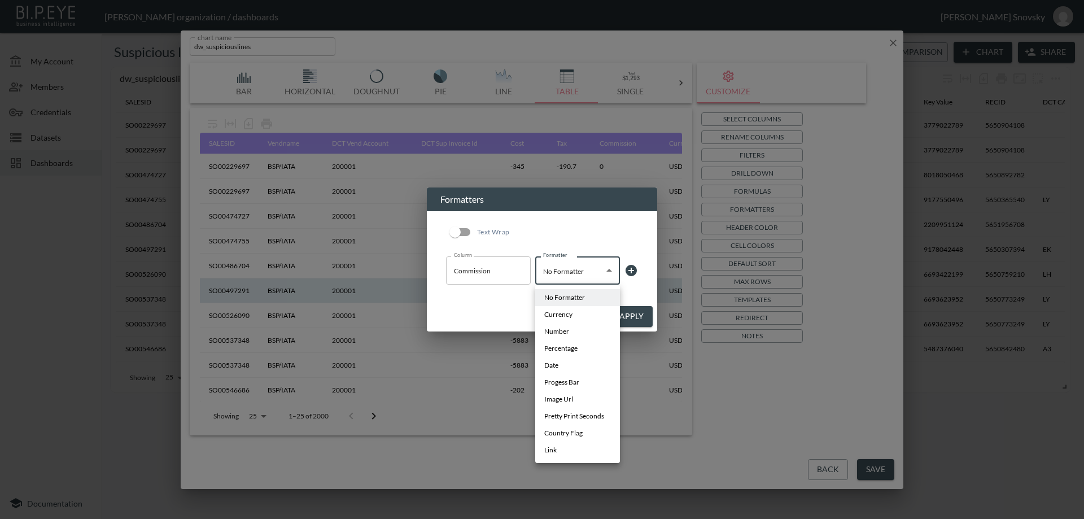
click at [556, 333] on span "Number" at bounding box center [556, 331] width 25 height 10
type input "Number"
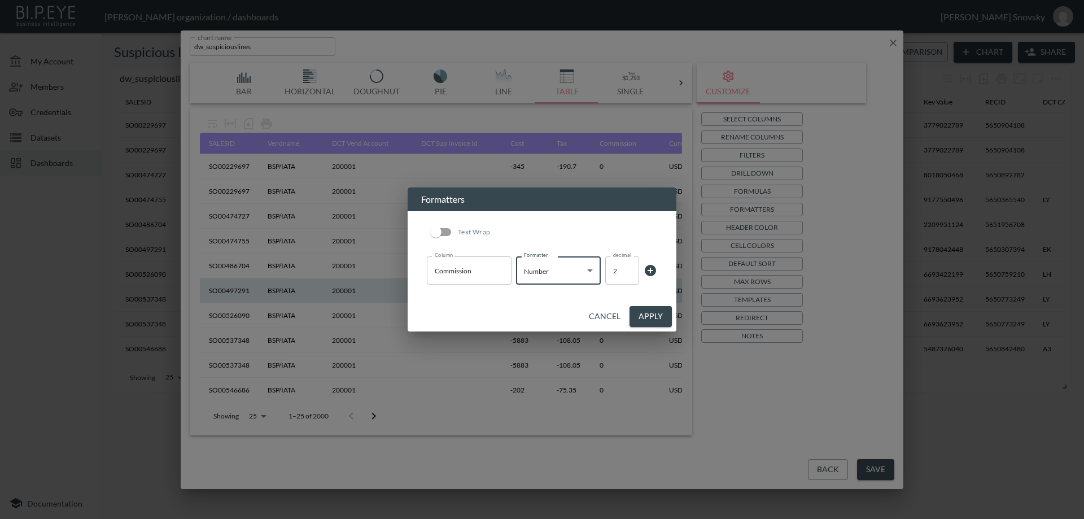
click at [652, 269] on icon at bounding box center [650, 270] width 11 height 11
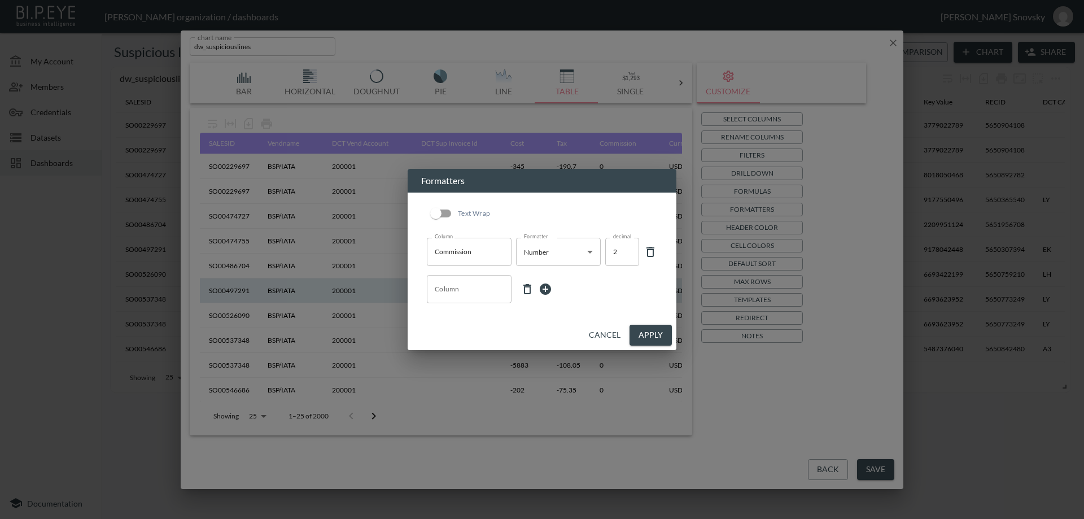
click at [483, 290] on input "Column" at bounding box center [469, 289] width 75 height 18
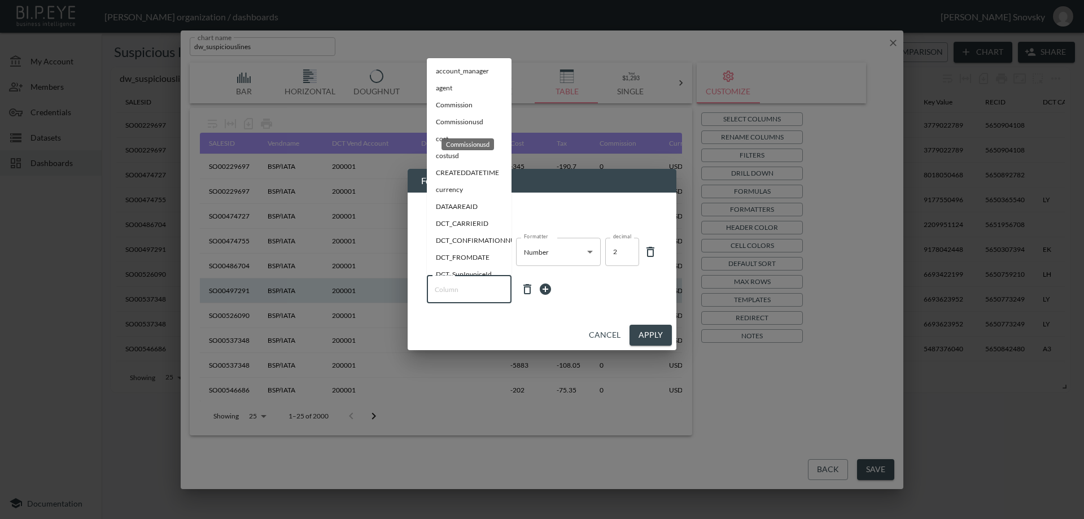
click at [475, 121] on li "Commissionusd" at bounding box center [469, 122] width 85 height 17
type input "Commissionusd"
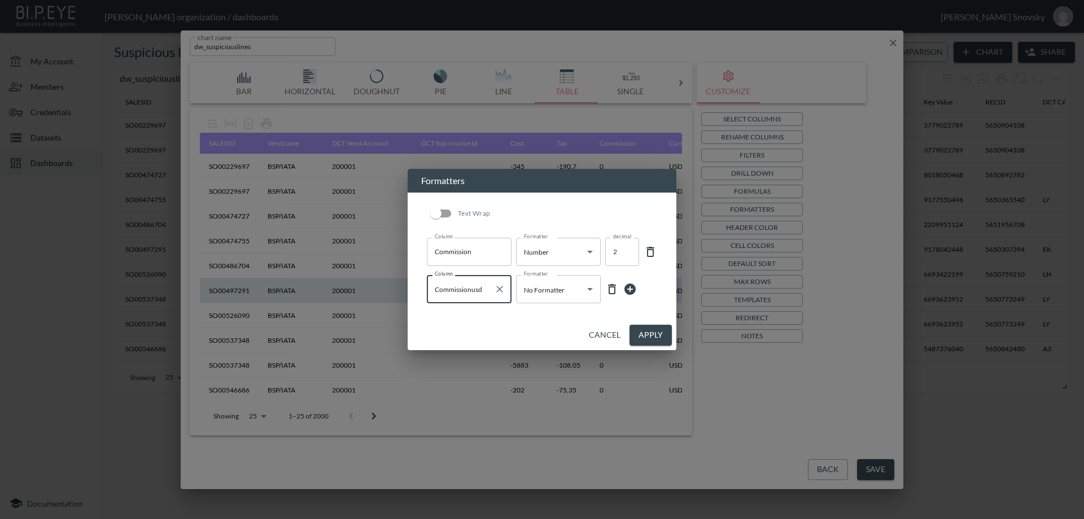
click at [540, 287] on body "BI.P.EYE, Interactive Analytics Dashboards - app [PERSON_NAME] organization / d…" at bounding box center [542, 259] width 1084 height 519
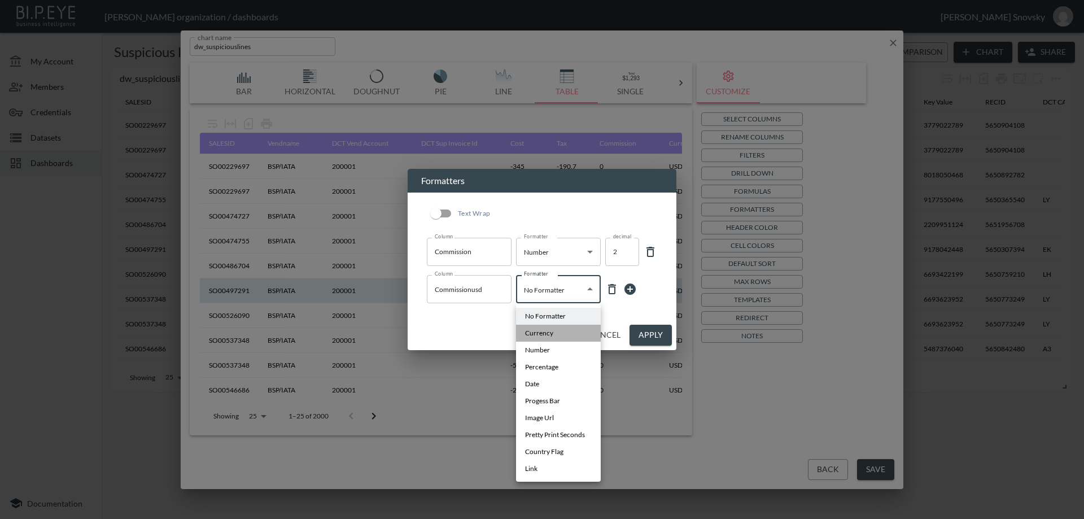
click at [539, 331] on span "Currency" at bounding box center [539, 333] width 28 height 10
type input "Currency"
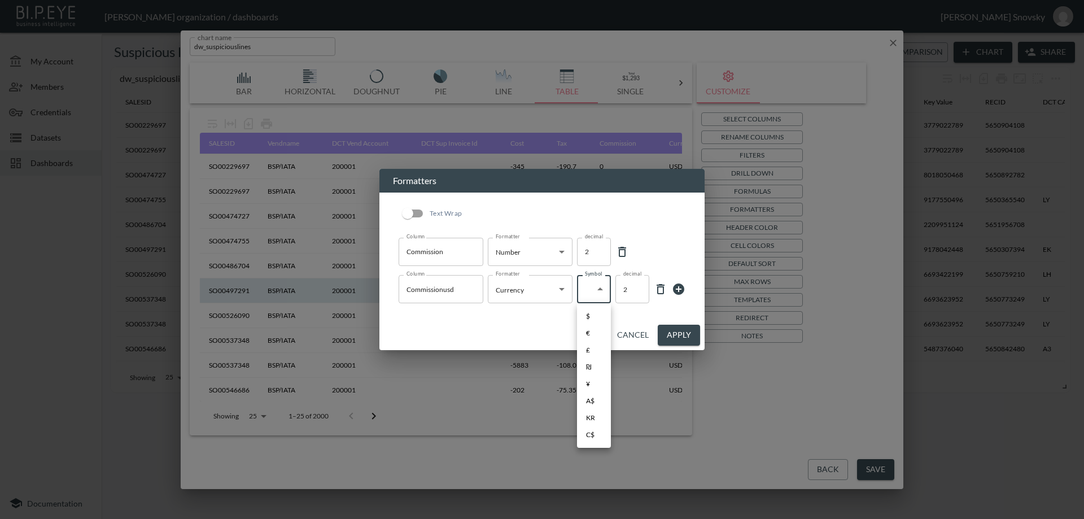
click at [592, 290] on body "BI.P.EYE, Interactive Analytics Dashboards - app [PERSON_NAME] organization / d…" at bounding box center [542, 259] width 1084 height 519
click at [590, 320] on span "$" at bounding box center [588, 316] width 4 height 10
type input "$"
click at [676, 289] on icon at bounding box center [678, 288] width 11 height 11
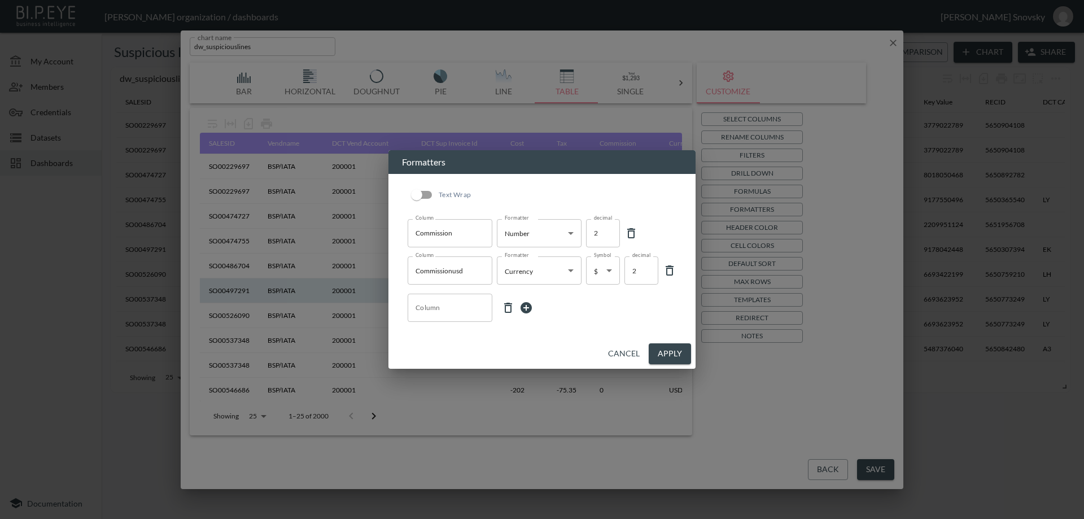
click at [486, 309] on input "Column" at bounding box center [450, 308] width 75 height 18
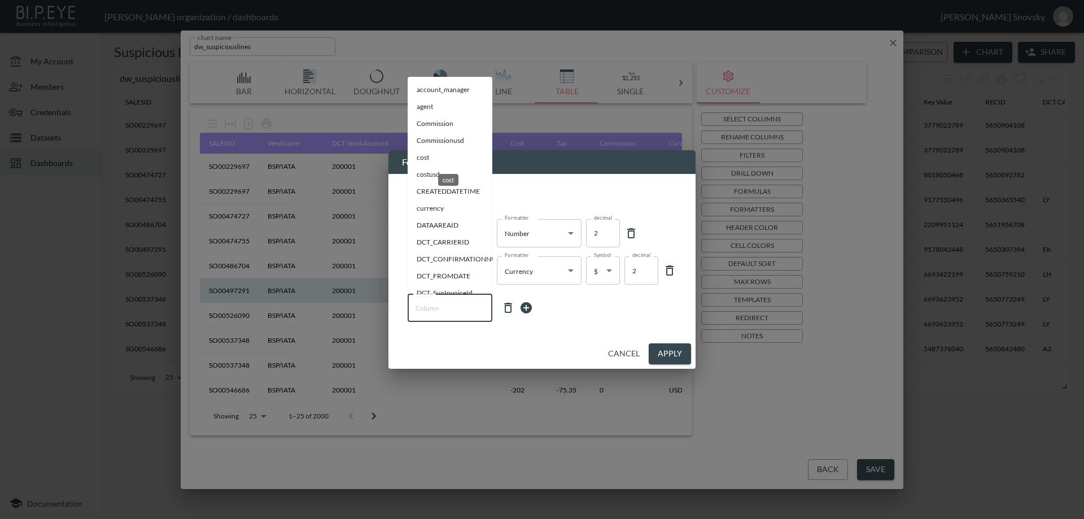
click at [439, 158] on li "cost" at bounding box center [450, 157] width 85 height 17
type input "cost"
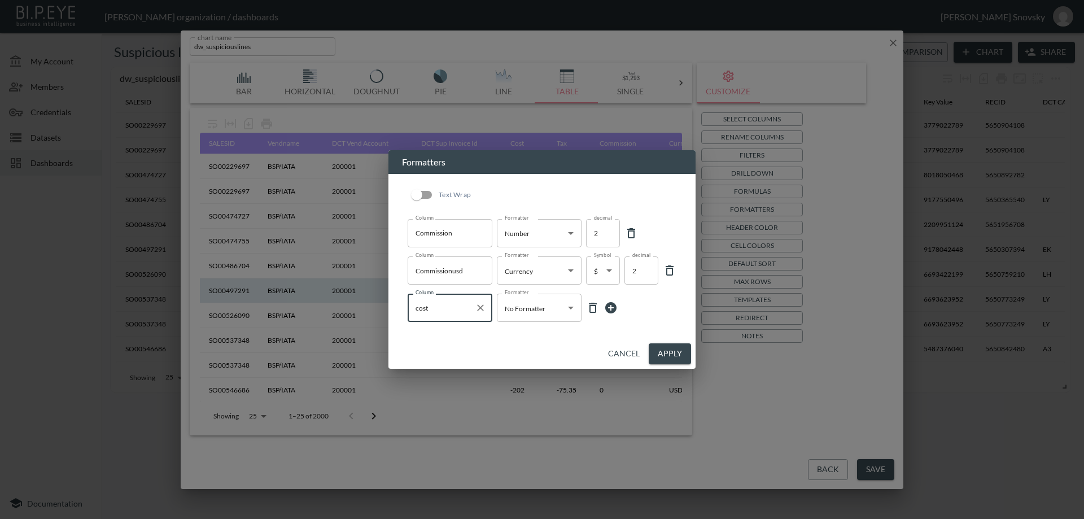
click at [530, 310] on body "BI.P.EYE, Interactive Analytics Dashboards - app [PERSON_NAME] organization / d…" at bounding box center [542, 259] width 1084 height 519
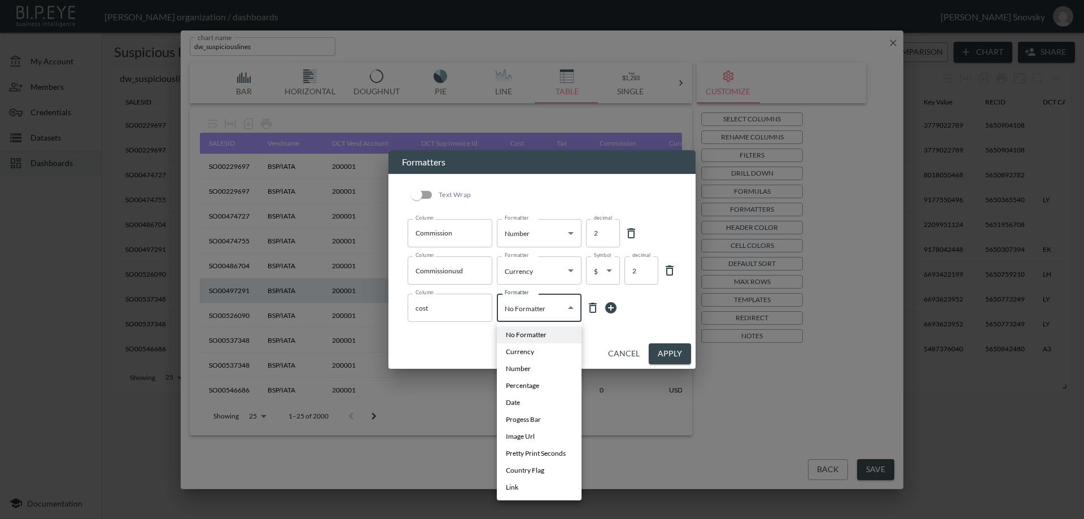
click at [533, 371] on li "Number" at bounding box center [539, 368] width 85 height 17
type input "Number"
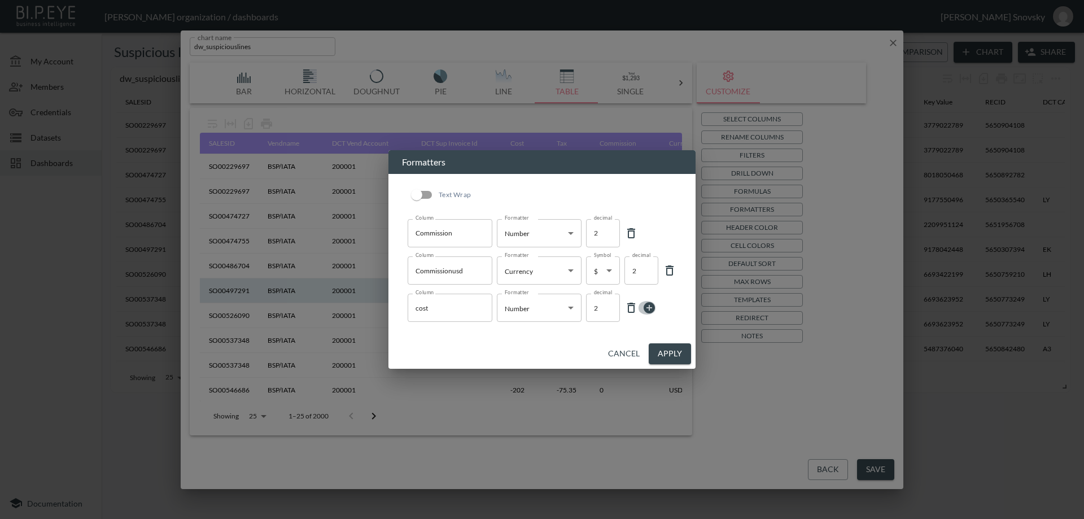
click at [647, 306] on icon at bounding box center [649, 307] width 11 height 11
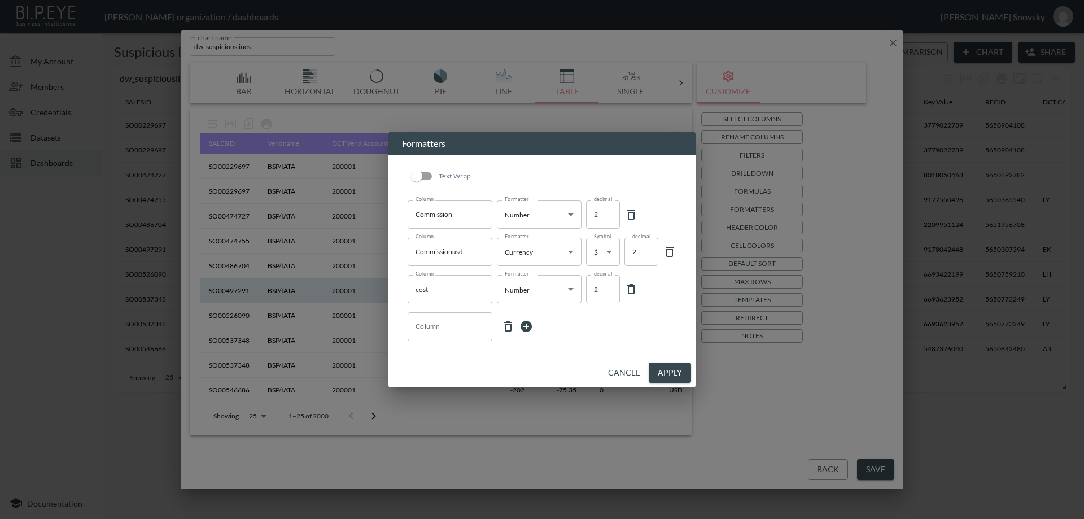
click at [464, 326] on input "Column" at bounding box center [450, 326] width 75 height 18
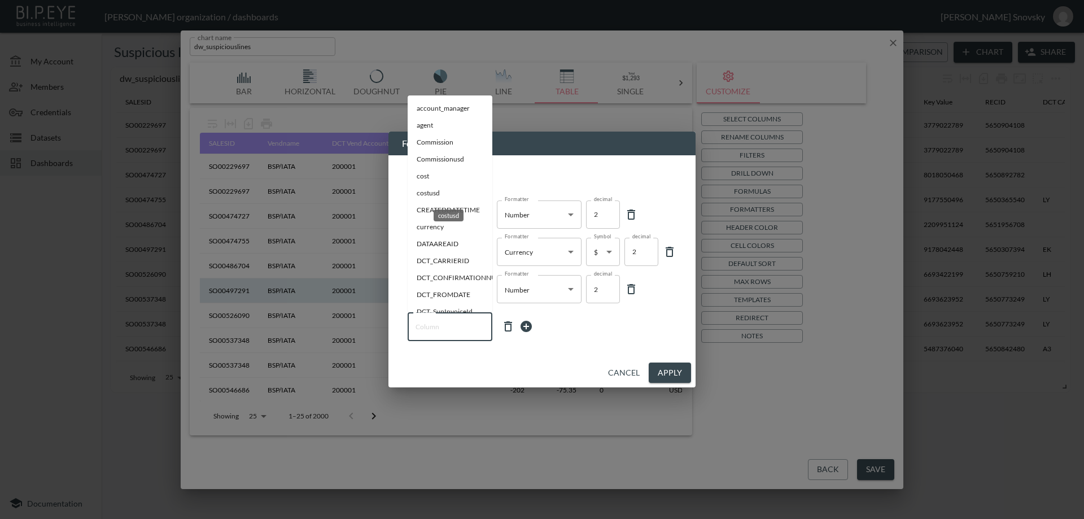
click at [434, 195] on li "costusd" at bounding box center [450, 193] width 85 height 17
type input "costusd"
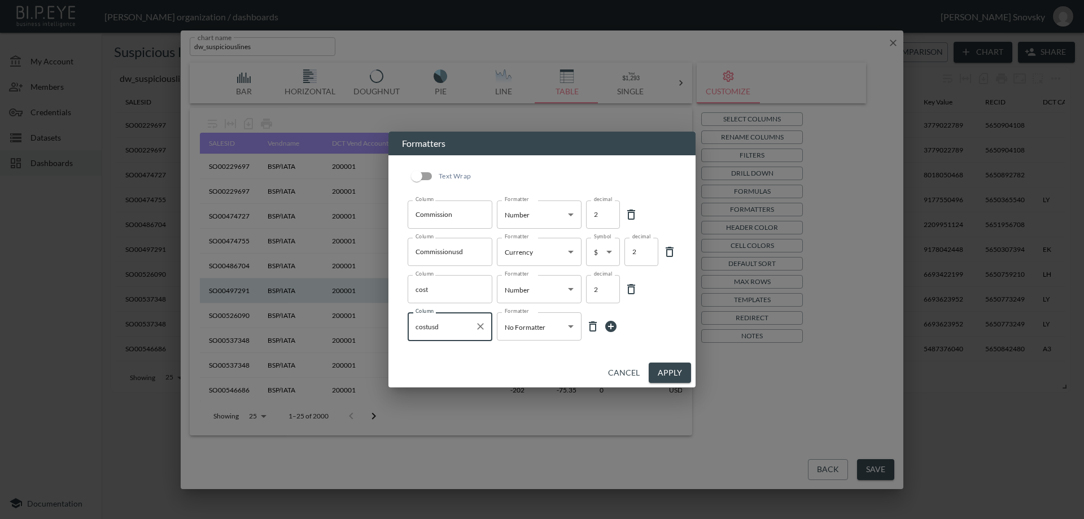
click at [538, 328] on body "BI.P.EYE, Interactive Analytics Dashboards - app [PERSON_NAME] organization / d…" at bounding box center [542, 259] width 1084 height 519
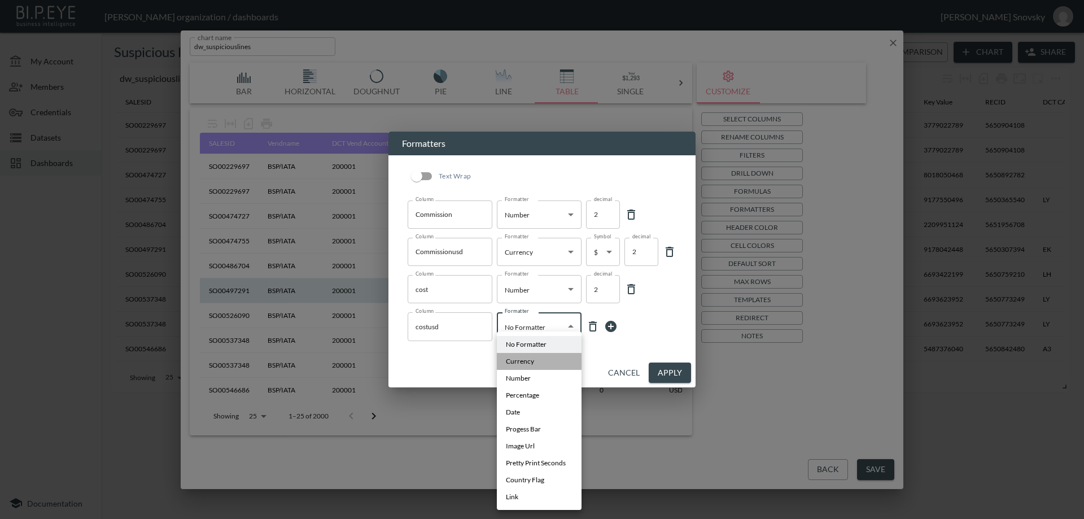
click at [526, 358] on span "Currency" at bounding box center [520, 361] width 28 height 10
type input "Currency"
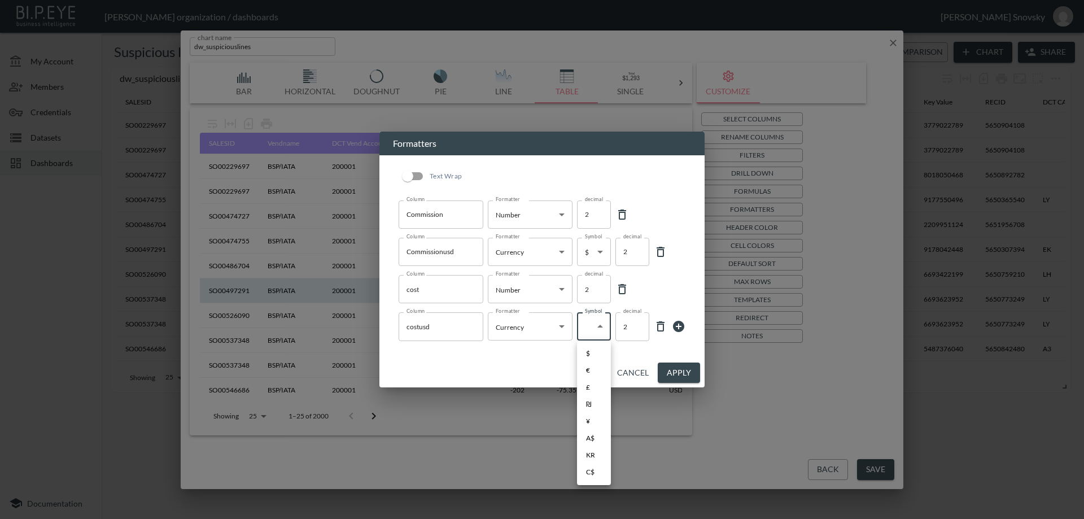
click at [591, 325] on body "BI.P.EYE, Interactive Analytics Dashboards - app [PERSON_NAME] organization / d…" at bounding box center [542, 259] width 1084 height 519
click at [588, 348] on li "$" at bounding box center [594, 353] width 34 height 17
type input "$"
click at [683, 326] on icon at bounding box center [678, 326] width 11 height 11
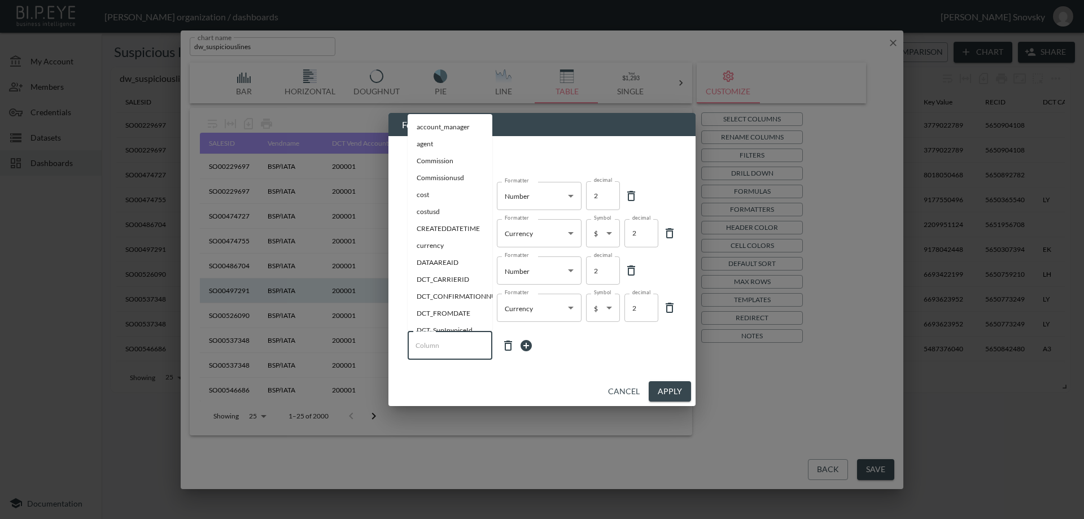
click at [455, 343] on input "Column" at bounding box center [450, 345] width 75 height 18
click at [453, 228] on li "CREATEDDATETIME" at bounding box center [450, 228] width 85 height 17
type input "CREATEDDATETIME"
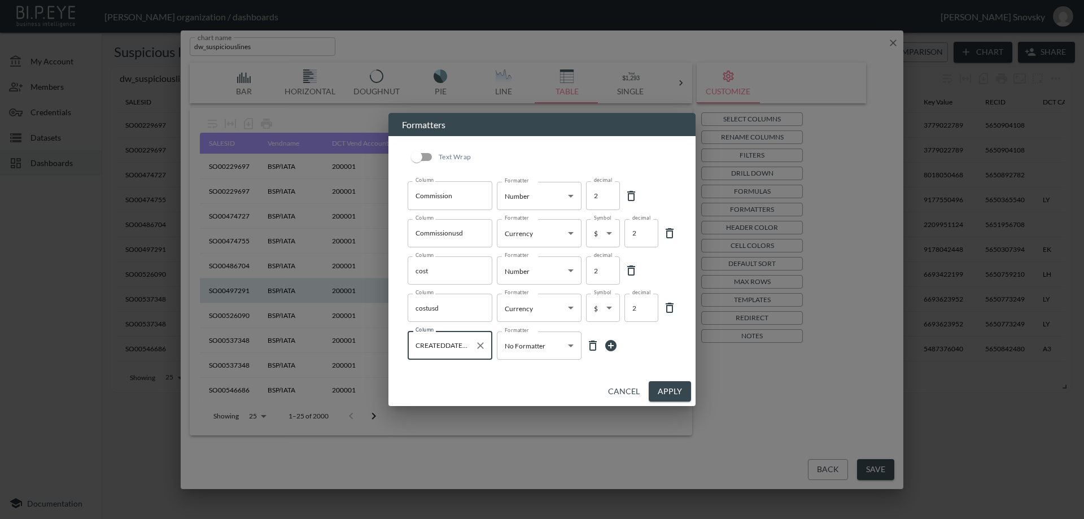
click at [520, 351] on body "BI.P.EYE, Interactive Analytics Dashboards - app [PERSON_NAME] organization / d…" at bounding box center [542, 259] width 1084 height 519
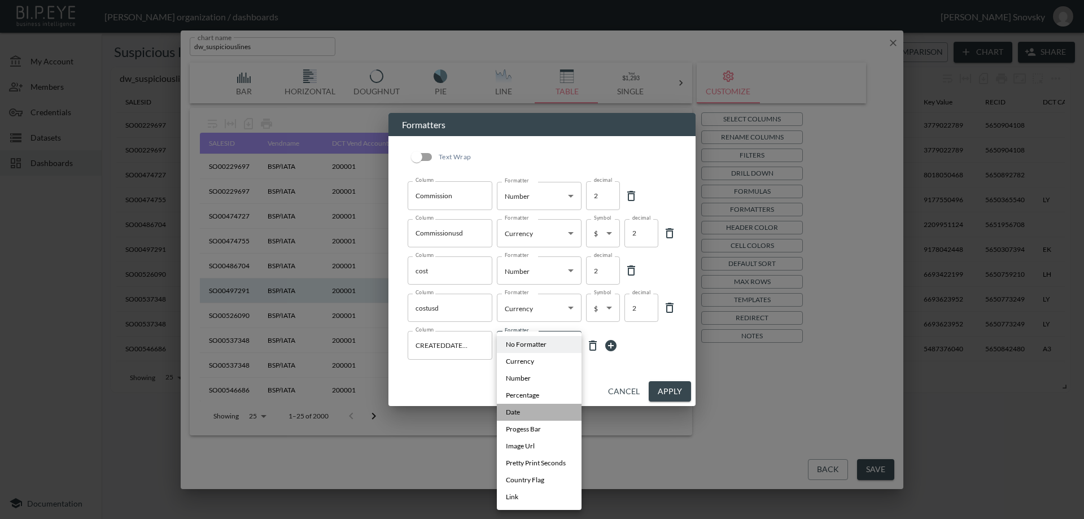
click at [529, 412] on li "Date" at bounding box center [539, 412] width 85 height 17
type input "Date"
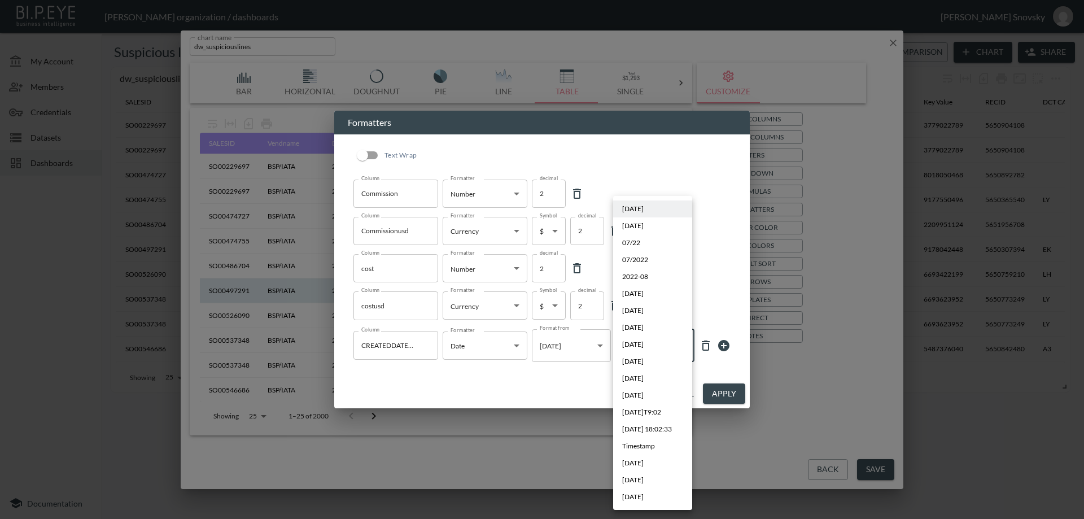
click at [639, 348] on body "BI.P.EYE, Interactive Analytics Dashboards - app [PERSON_NAME] organization / d…" at bounding box center [542, 259] width 1084 height 519
click at [644, 374] on span "[DATE]" at bounding box center [632, 378] width 21 height 10
type input "DD/MM/YYYY"
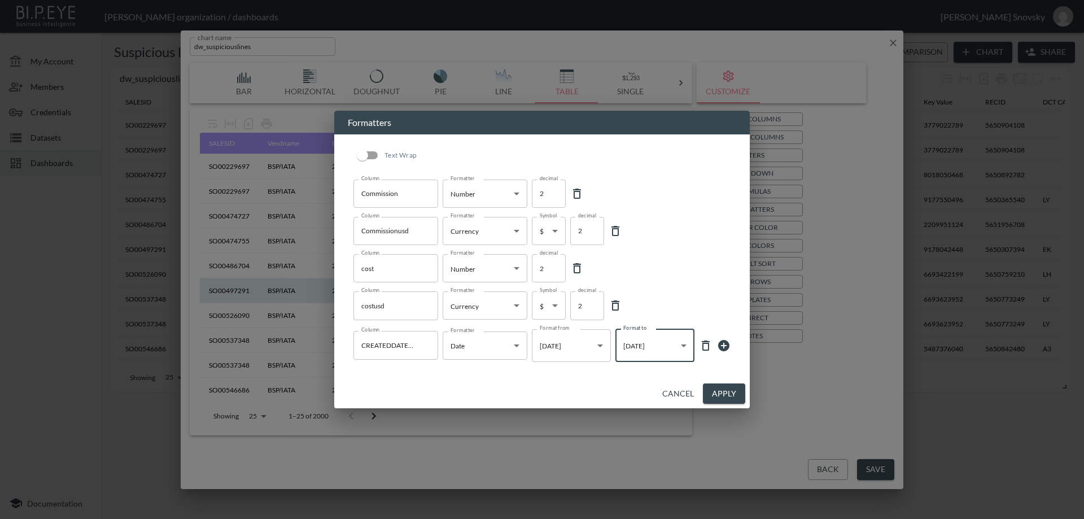
click at [724, 347] on icon at bounding box center [724, 346] width 14 height 14
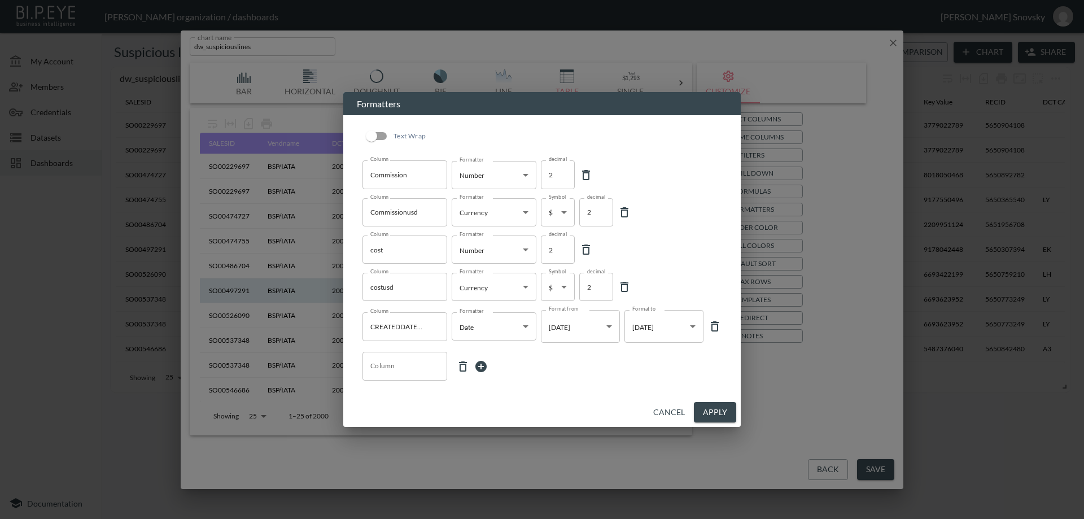
click at [394, 370] on input "Column" at bounding box center [405, 366] width 75 height 18
click at [717, 407] on button "Apply" at bounding box center [715, 412] width 42 height 21
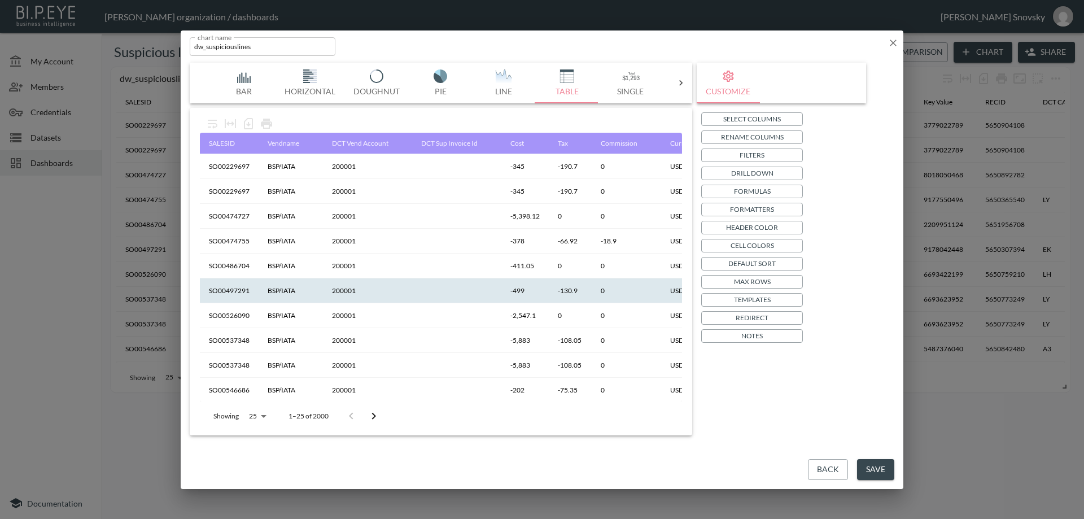
click at [875, 468] on button "Save" at bounding box center [875, 469] width 37 height 21
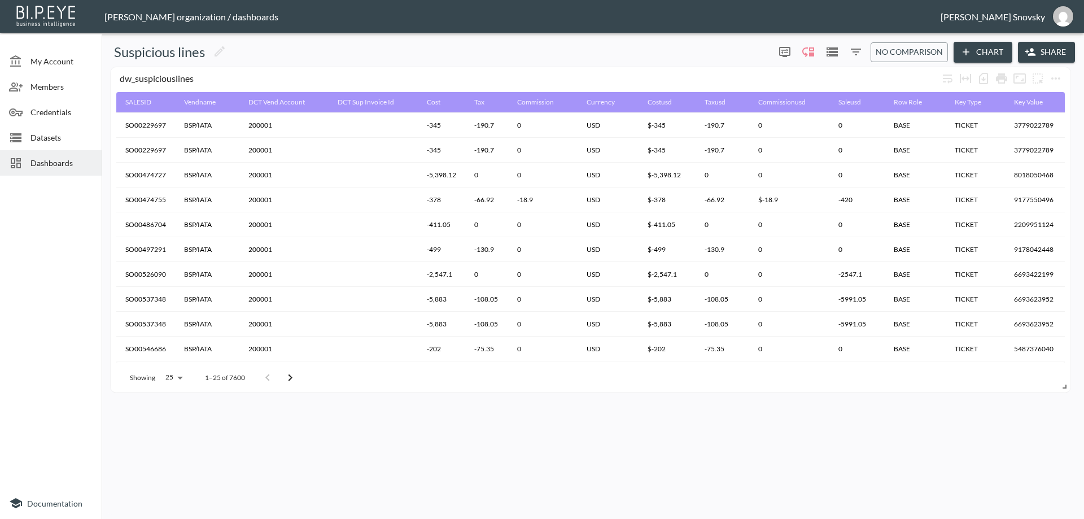
click at [856, 54] on icon "Filters" at bounding box center [856, 52] width 14 height 14
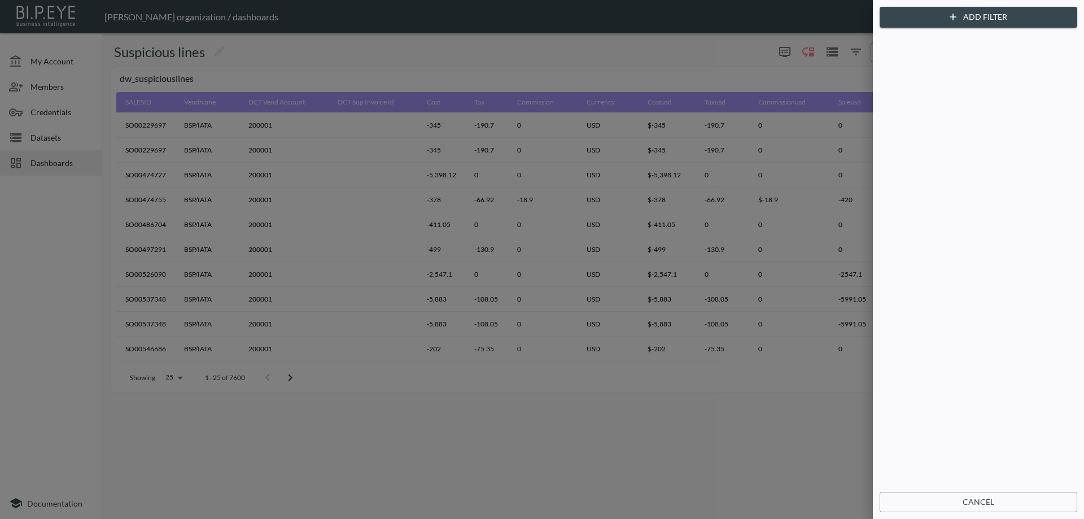
click at [928, 21] on button "Add Filter" at bounding box center [979, 17] width 198 height 21
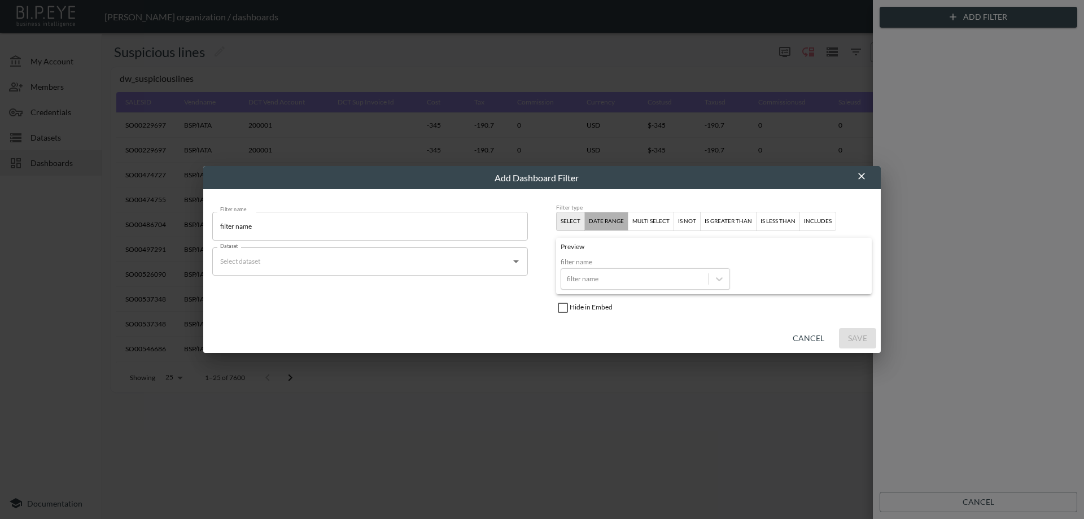
click at [610, 217] on div "date range" at bounding box center [606, 221] width 35 height 10
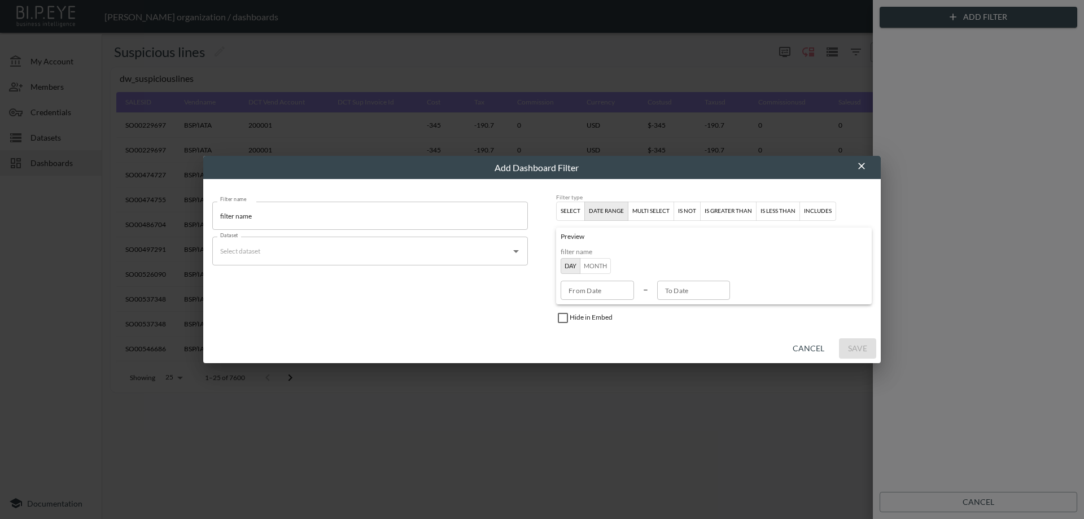
click at [313, 215] on input "filter name" at bounding box center [370, 216] width 316 height 28
type input "Created Date"
click at [326, 250] on input "Dataset" at bounding box center [361, 251] width 289 height 18
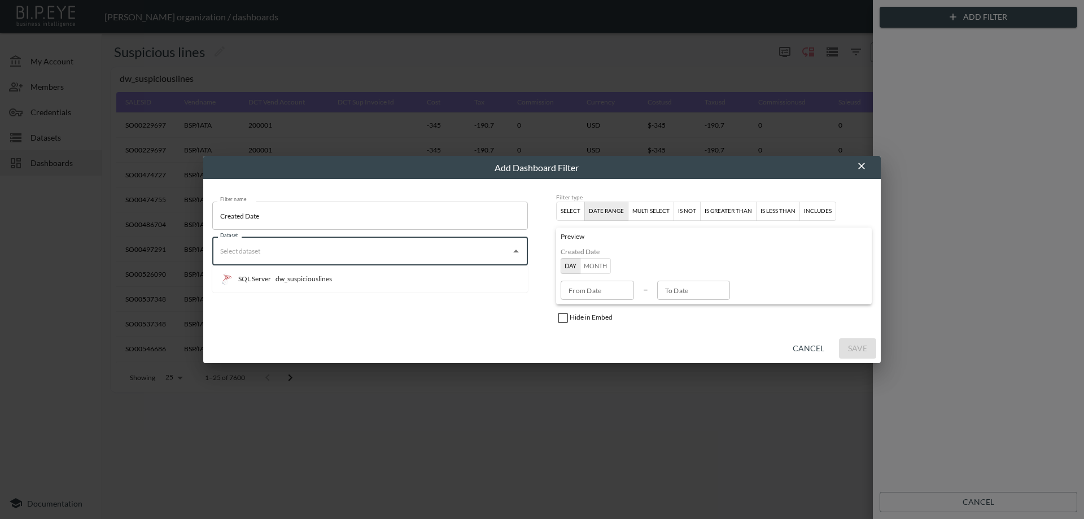
click at [333, 277] on li "SQL Server dw_suspiciouslines" at bounding box center [370, 279] width 316 height 18
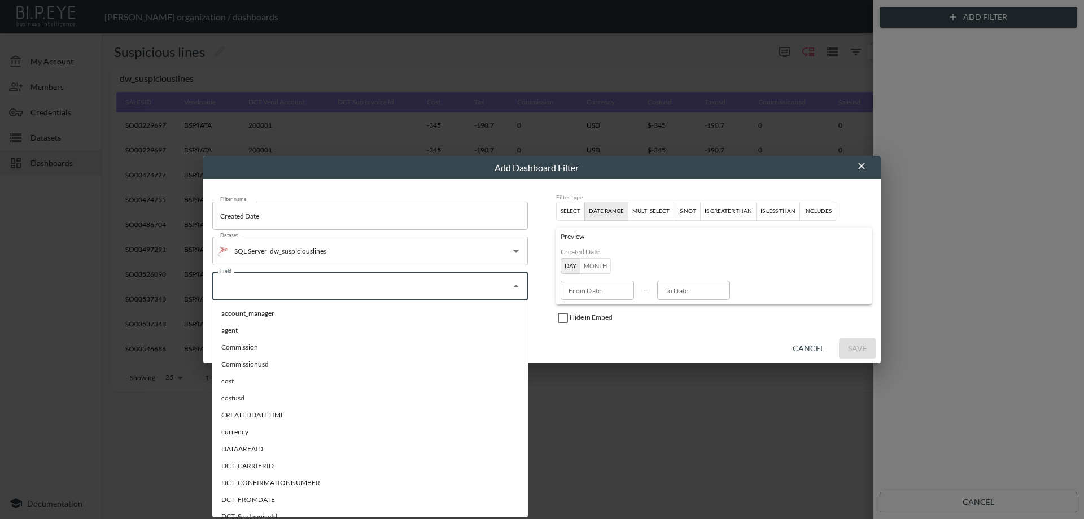
click at [333, 284] on input "Field" at bounding box center [361, 286] width 289 height 18
click at [288, 409] on li "CREATEDDATETIME" at bounding box center [370, 415] width 316 height 17
type input "CREATEDDATETIME"
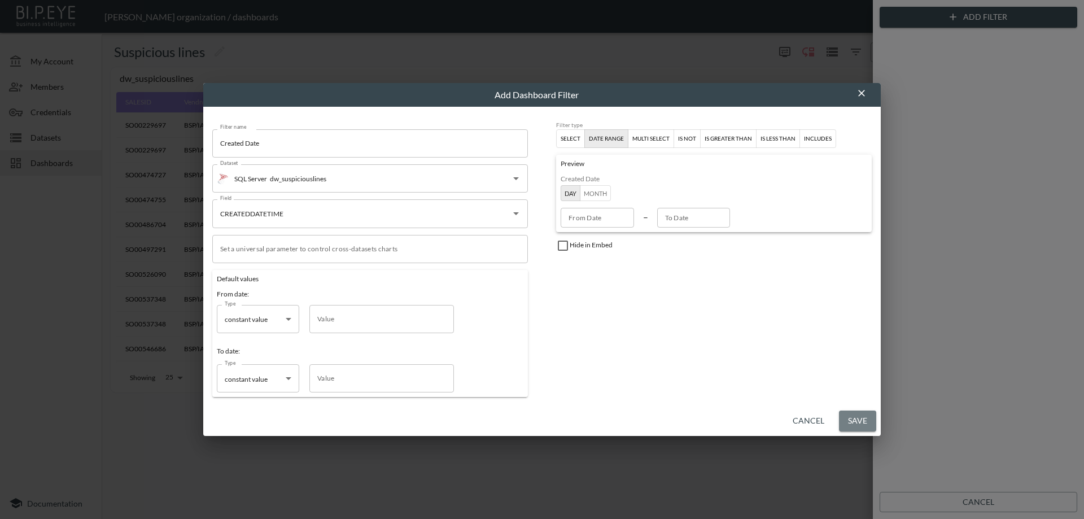
click at [858, 419] on button "Save" at bounding box center [857, 421] width 37 height 21
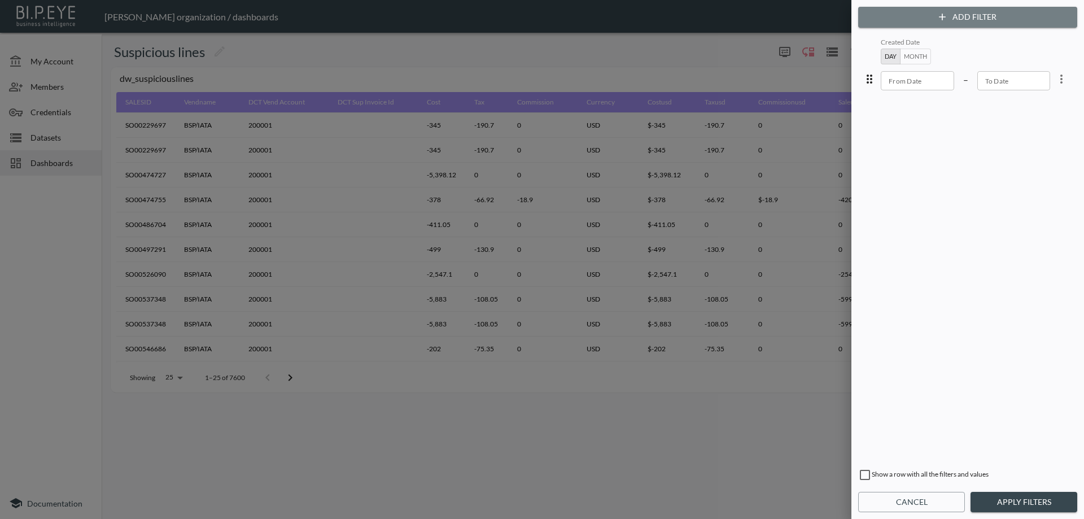
click at [939, 19] on icon "button" at bounding box center [942, 16] width 11 height 11
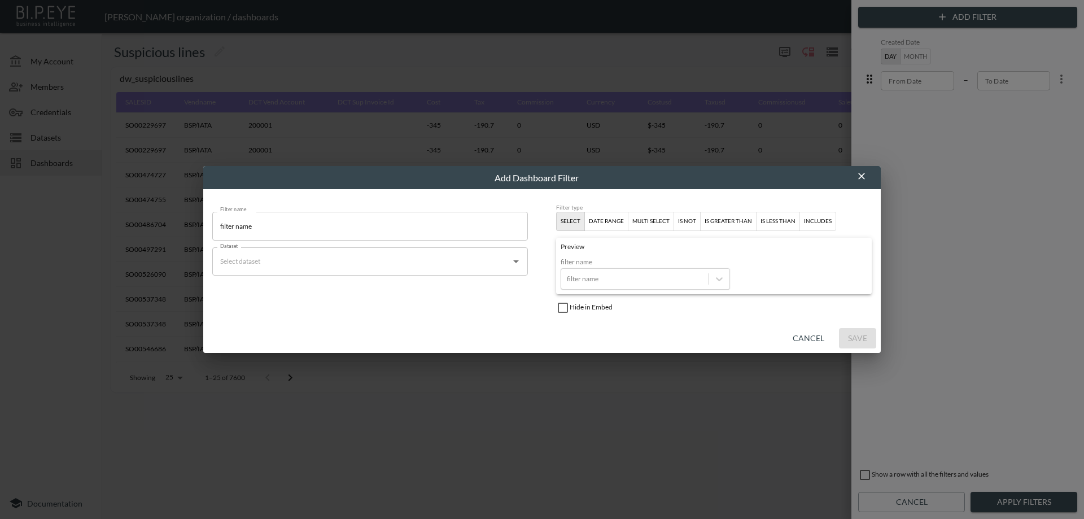
click at [346, 233] on input "filter name" at bounding box center [370, 226] width 316 height 28
click at [347, 233] on input "filter name" at bounding box center [370, 226] width 316 height 28
click at [325, 258] on input "Dataset" at bounding box center [361, 261] width 289 height 18
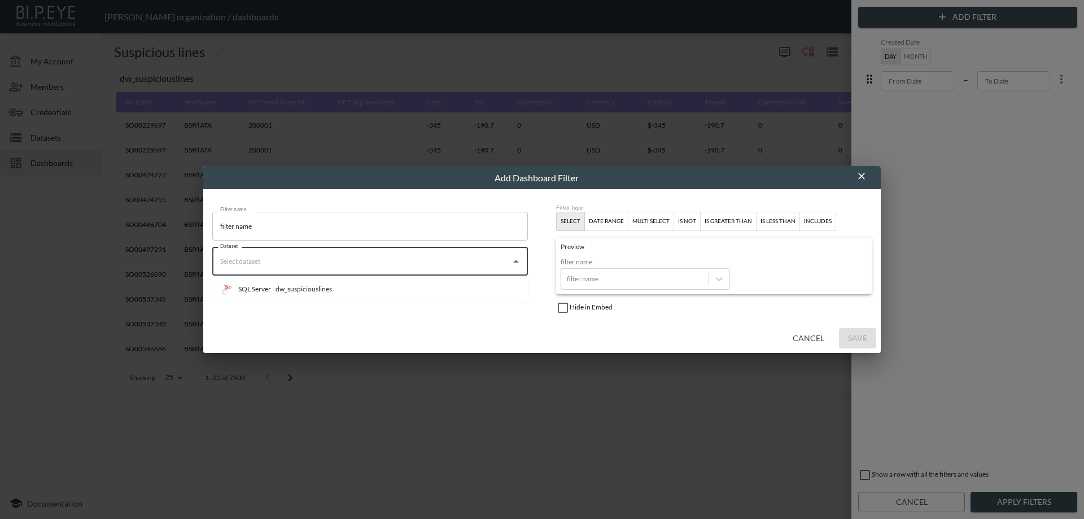
click at [325, 284] on div "dw_suspiciouslines" at bounding box center [304, 289] width 56 height 10
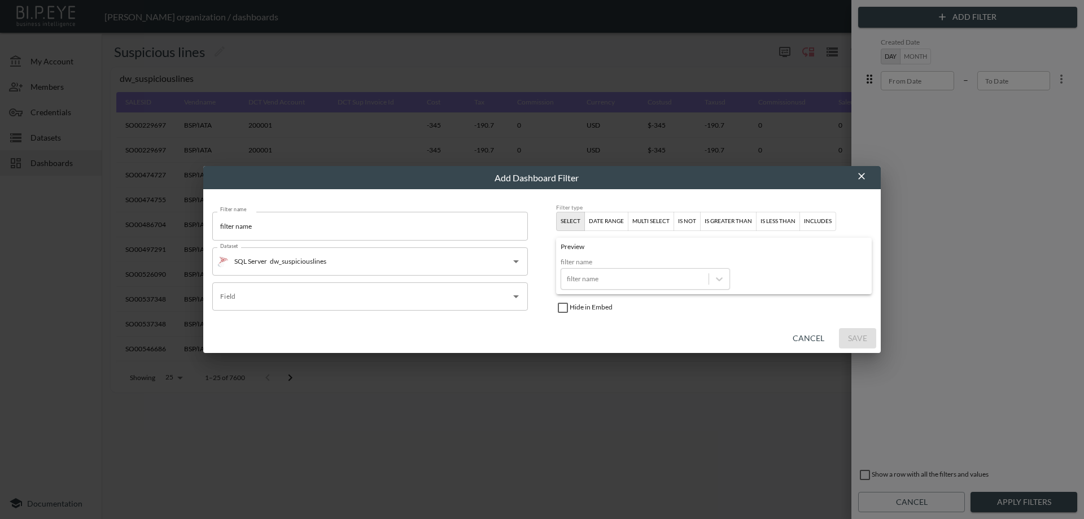
click at [323, 300] on input "Field" at bounding box center [361, 296] width 289 height 18
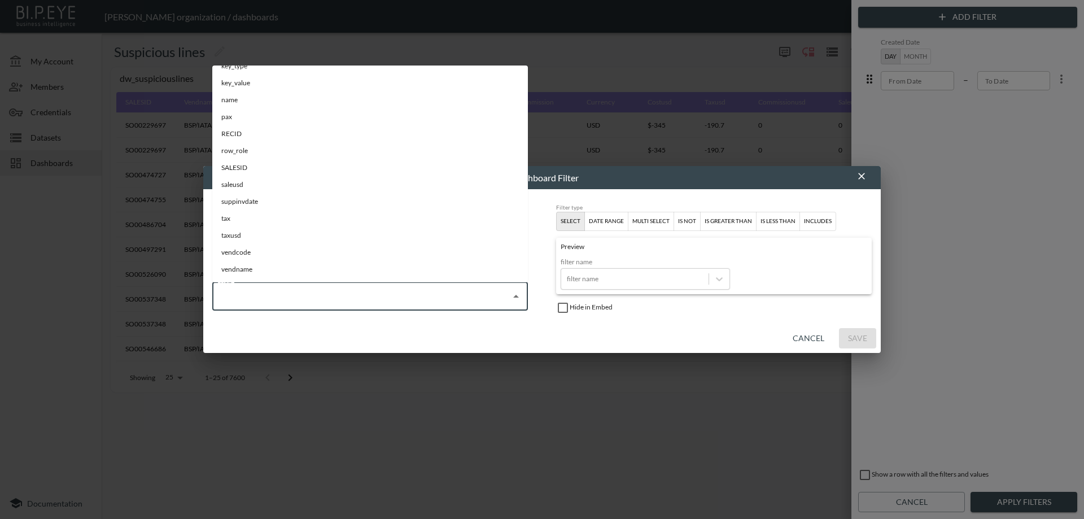
click at [267, 265] on li "vendname" at bounding box center [370, 269] width 316 height 17
type input "vendname"
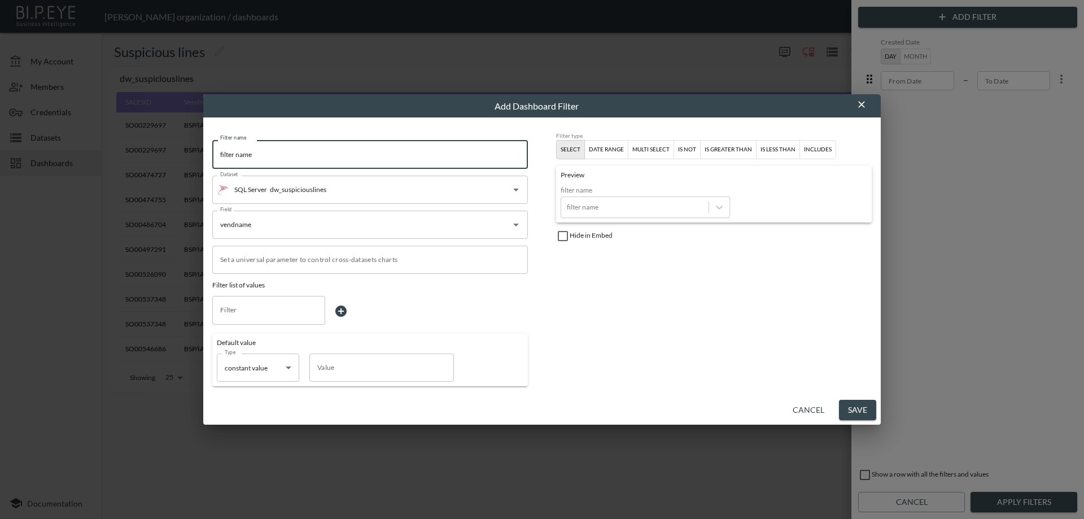
click at [272, 154] on input "filter name" at bounding box center [370, 154] width 316 height 28
click at [273, 154] on input "filter name" at bounding box center [370, 154] width 316 height 28
click at [273, 155] on input "filter name" at bounding box center [370, 154] width 316 height 28
type input "Vendor"
click at [608, 149] on div "date range" at bounding box center [606, 150] width 35 height 10
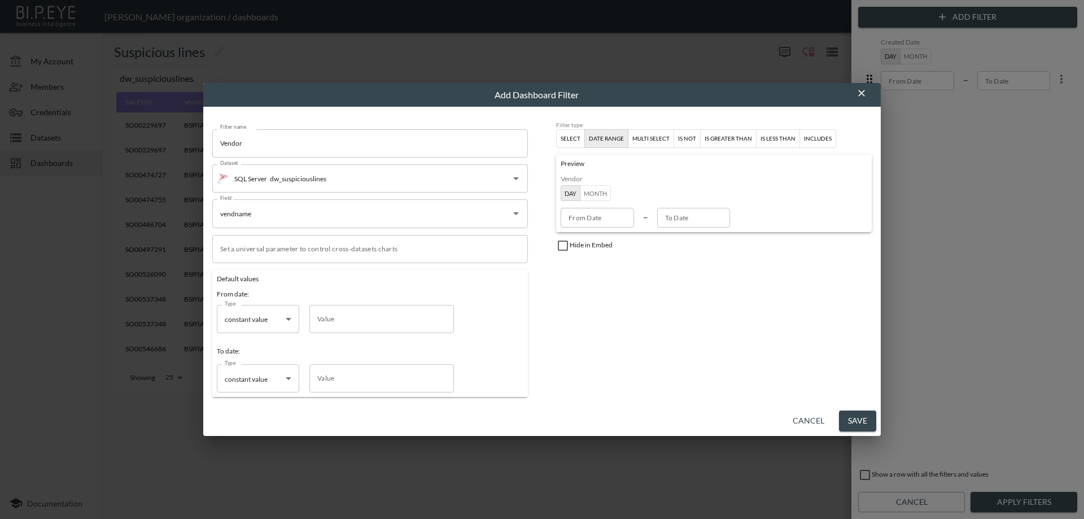
click at [866, 421] on button "Save" at bounding box center [857, 421] width 37 height 21
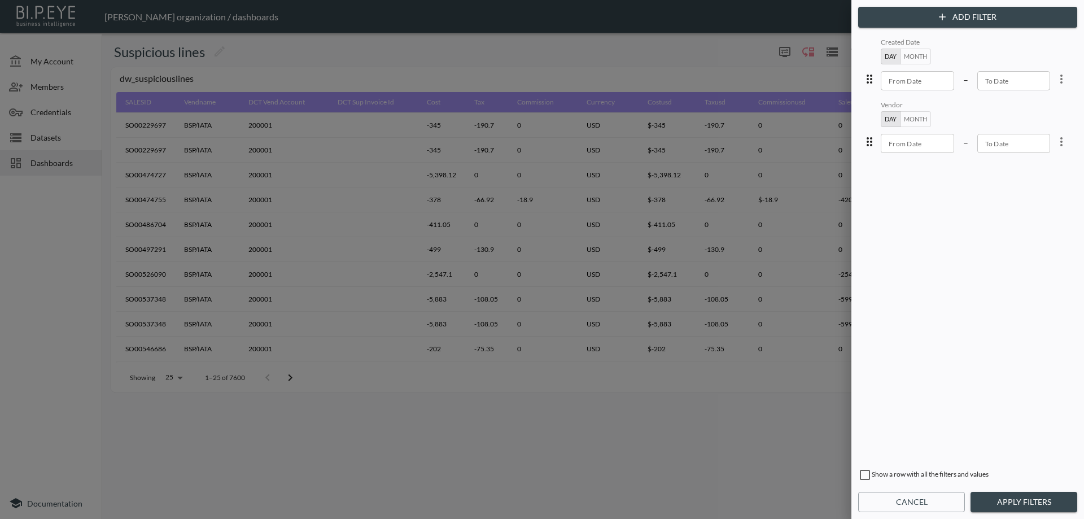
click at [1061, 146] on icon "more" at bounding box center [1062, 142] width 14 height 14
click at [1051, 164] on li "Edit" at bounding box center [1021, 168] width 102 height 20
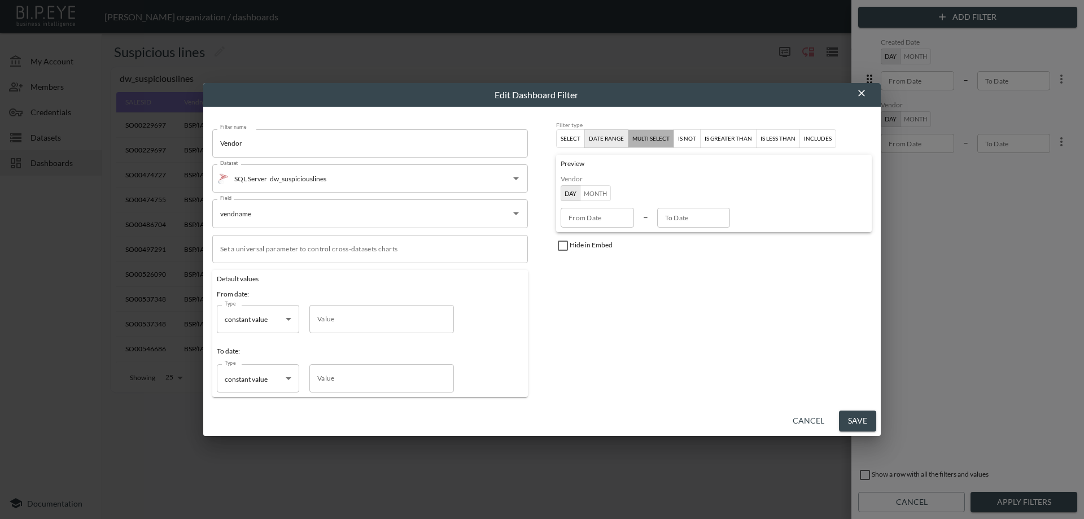
click at [644, 142] on div "multi select" at bounding box center [650, 139] width 37 height 10
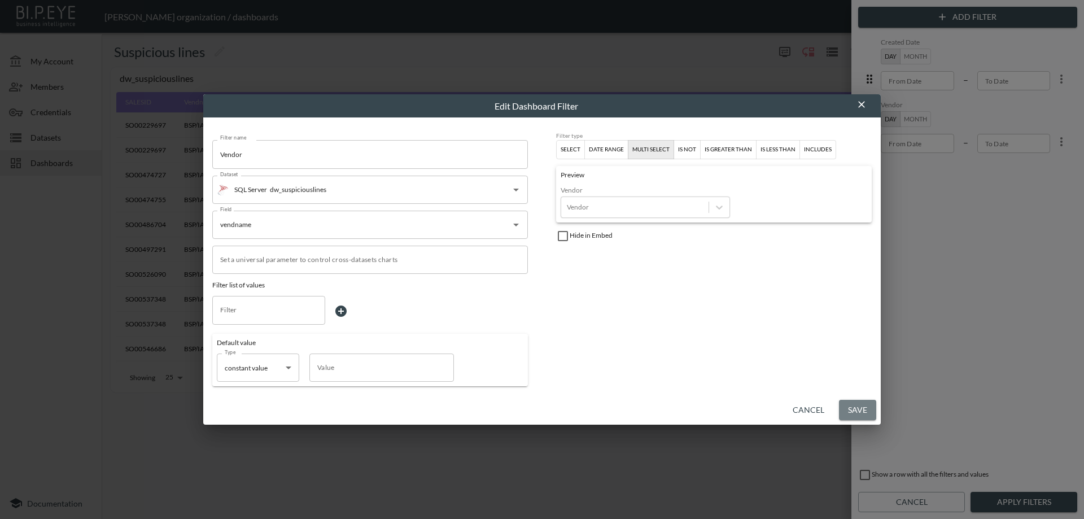
click at [858, 406] on button "Save" at bounding box center [857, 410] width 37 height 21
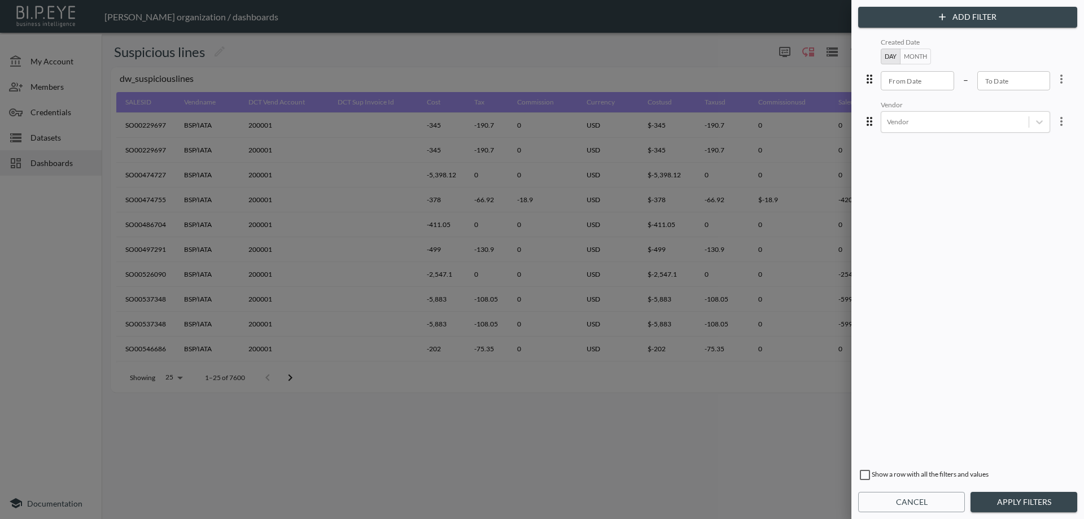
click at [492, 361] on div at bounding box center [542, 259] width 1084 height 519
click at [987, 16] on button "Add Filter" at bounding box center [967, 17] width 219 height 21
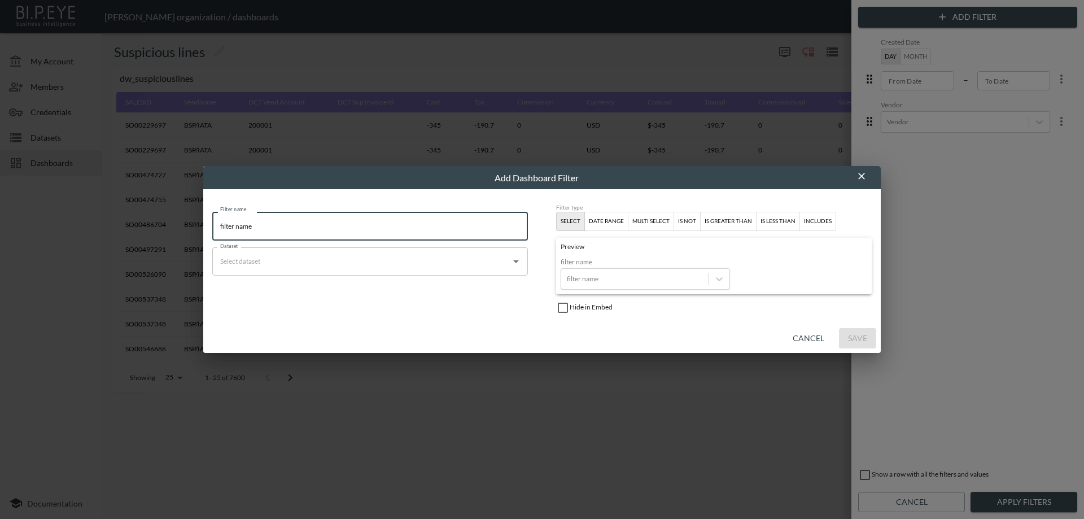
click at [335, 229] on input "filter name" at bounding box center [370, 226] width 316 height 28
click at [336, 229] on input "filter name" at bounding box center [370, 226] width 316 height 28
click at [337, 229] on input "filter name" at bounding box center [370, 226] width 316 height 28
click at [342, 230] on input "filter name" at bounding box center [370, 226] width 316 height 28
type input "Vendor Account Num"
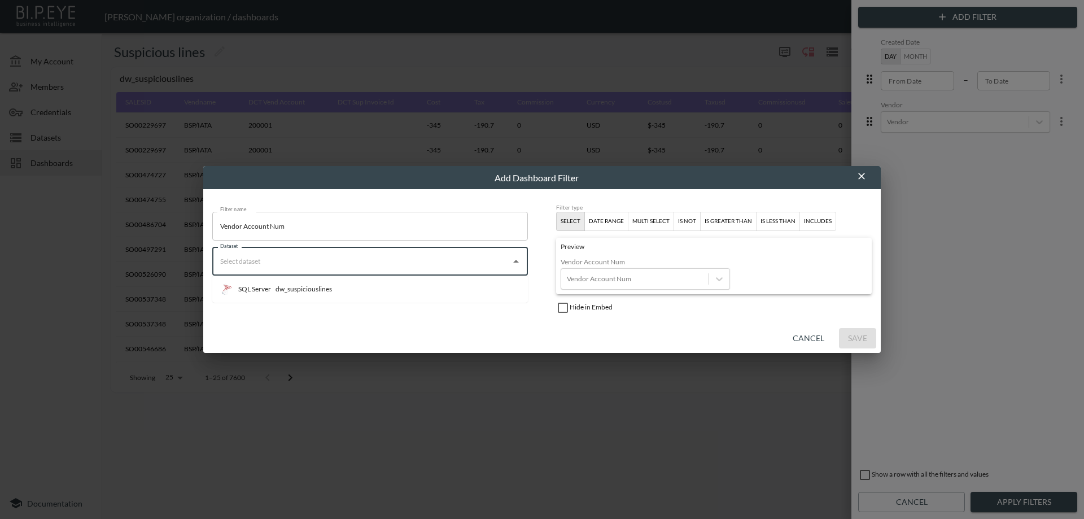
click at [358, 266] on input "Dataset" at bounding box center [361, 261] width 289 height 18
click at [359, 285] on li "SQL Server dw_suspiciouslines" at bounding box center [370, 289] width 316 height 18
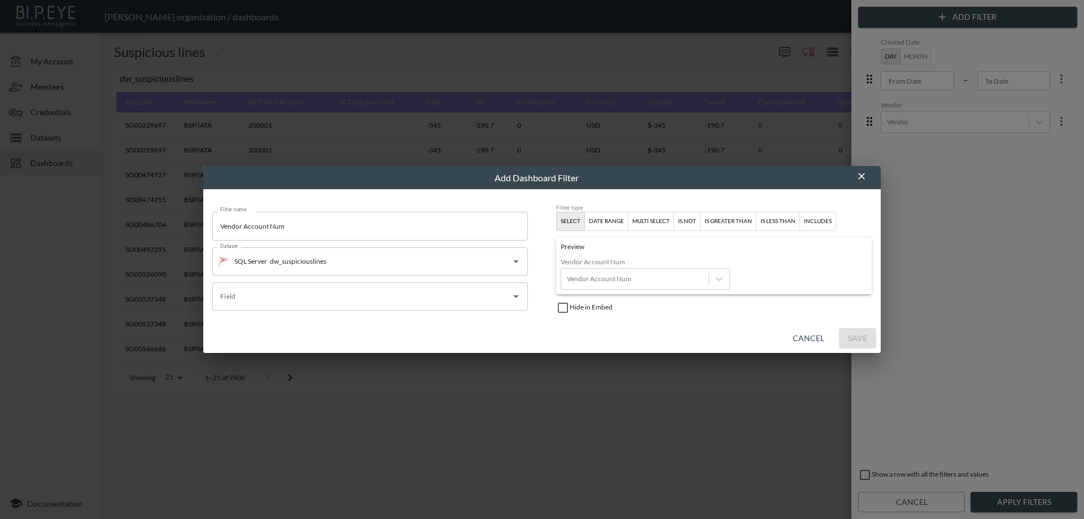
click at [362, 302] on input "Field" at bounding box center [361, 296] width 289 height 18
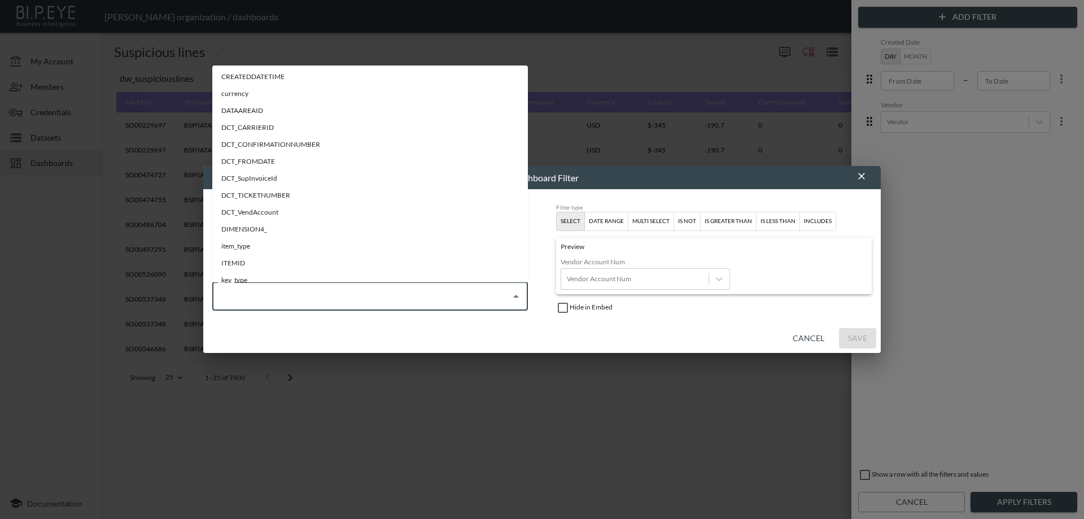
scroll to position [113, 0]
click at [334, 204] on li "DCT_VendAccount" at bounding box center [370, 202] width 316 height 17
type input "DCT_VendAccount"
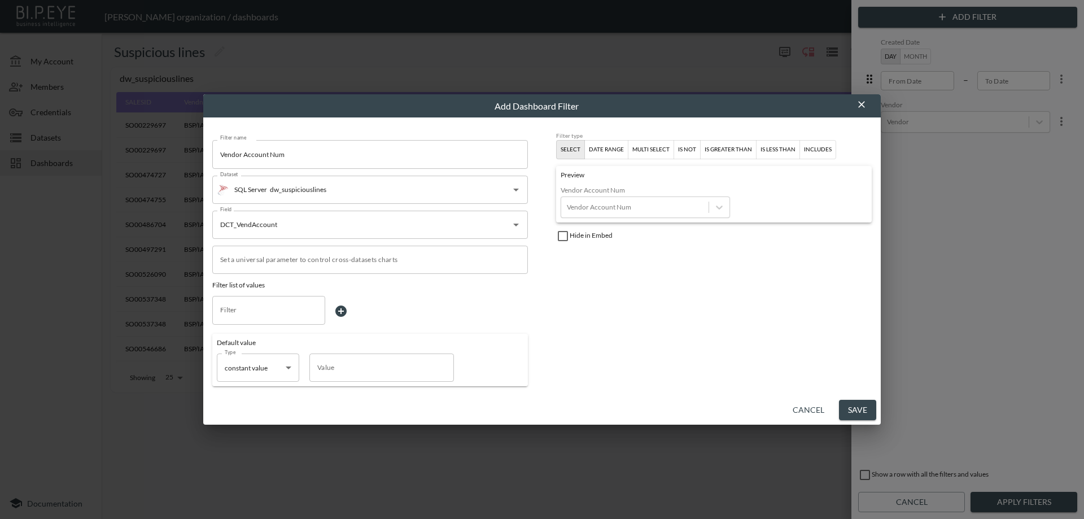
click at [647, 154] on div "multi select" at bounding box center [650, 150] width 37 height 10
click at [853, 408] on button "Save" at bounding box center [857, 410] width 37 height 21
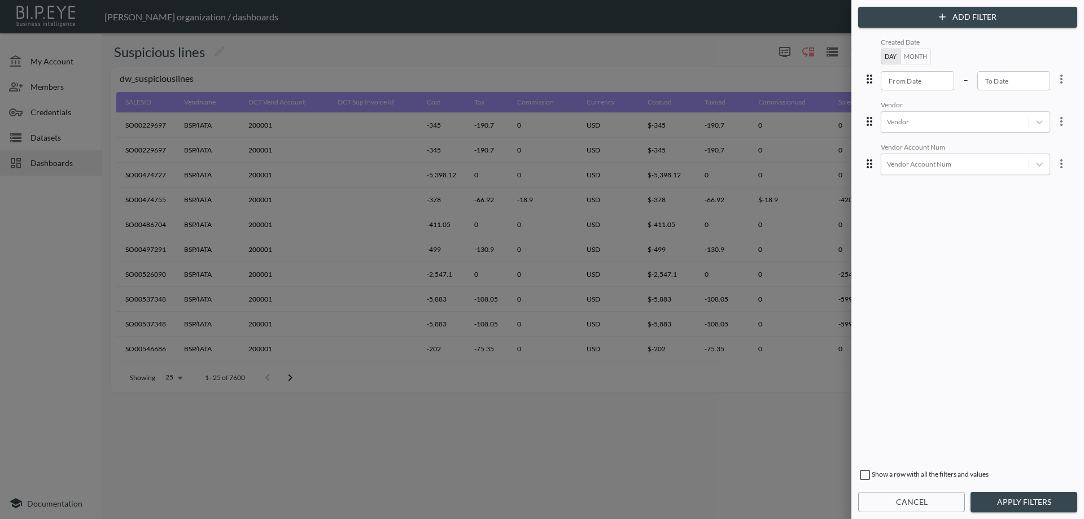
click at [862, 473] on input "checkbox" at bounding box center [865, 475] width 14 height 14
checkbox input "true"
click at [1000, 502] on button "Apply Filters" at bounding box center [1024, 502] width 107 height 21
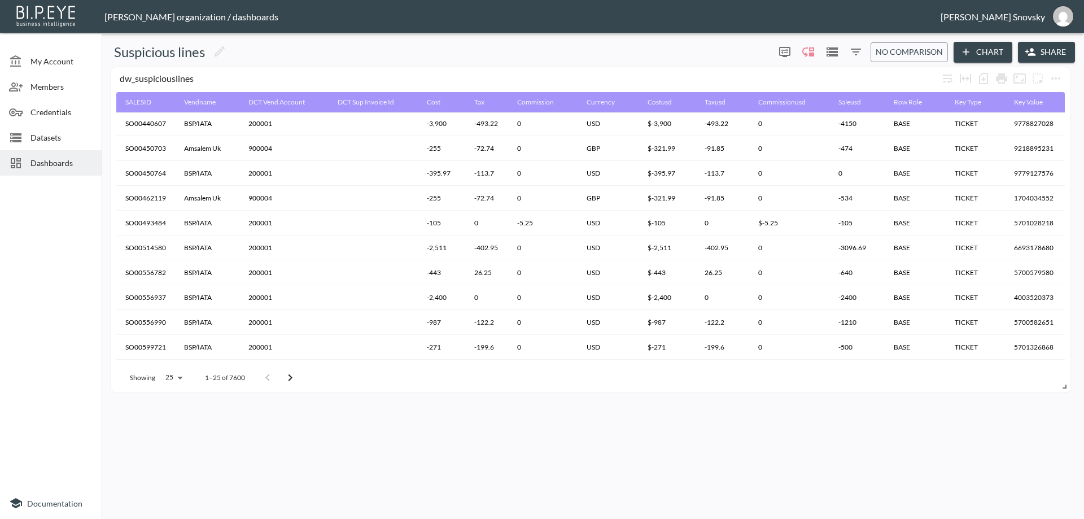
scroll to position [320, 0]
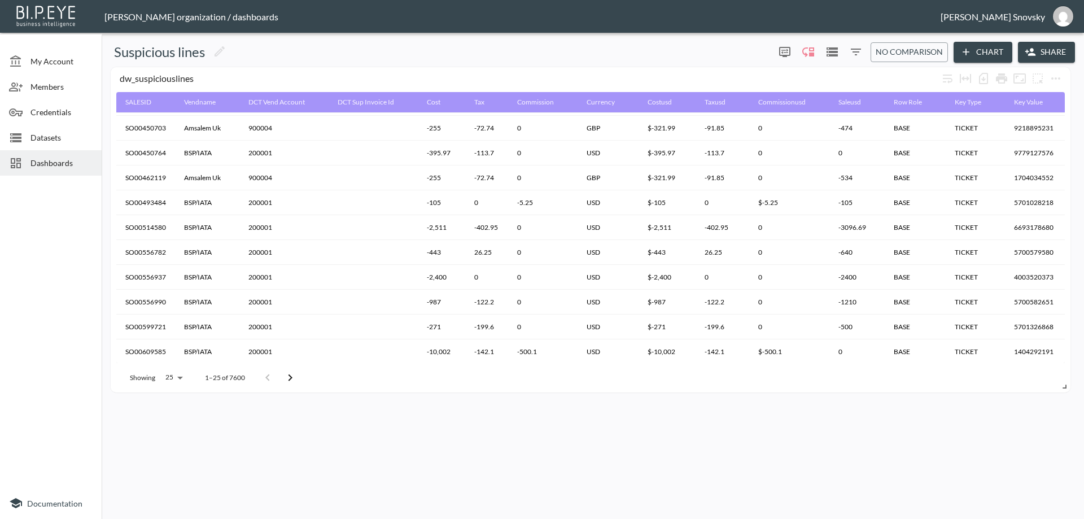
click at [177, 382] on body "BI.P.EYE, Interactive Analytics Dashboards - app [PERSON_NAME] organization / d…" at bounding box center [542, 259] width 1084 height 519
click at [173, 473] on li "5000" at bounding box center [172, 475] width 43 height 20
click at [137, 98] on div at bounding box center [542, 259] width 1084 height 519
click at [382, 216] on div at bounding box center [542, 259] width 1084 height 519
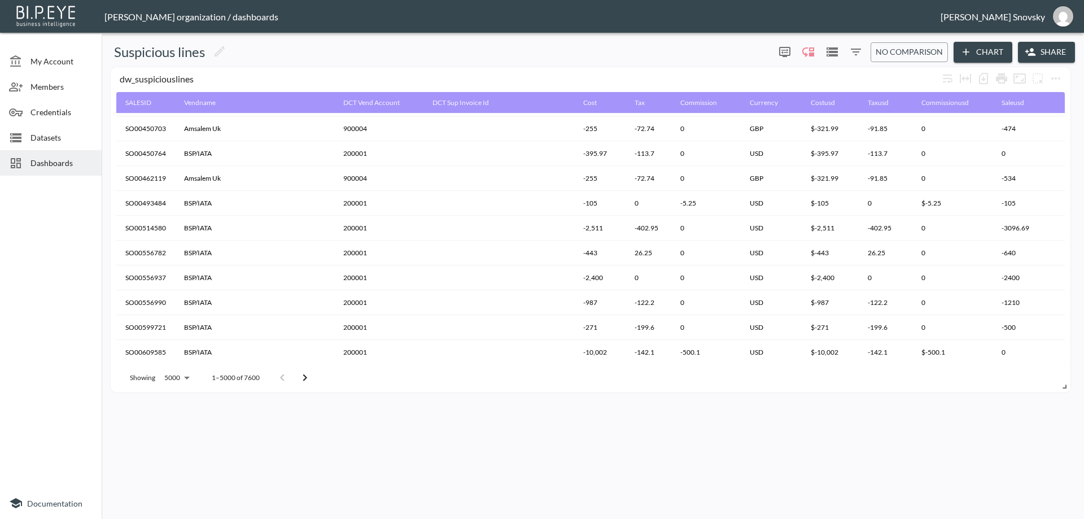
type input "5000"
